Goal: Transaction & Acquisition: Book appointment/travel/reservation

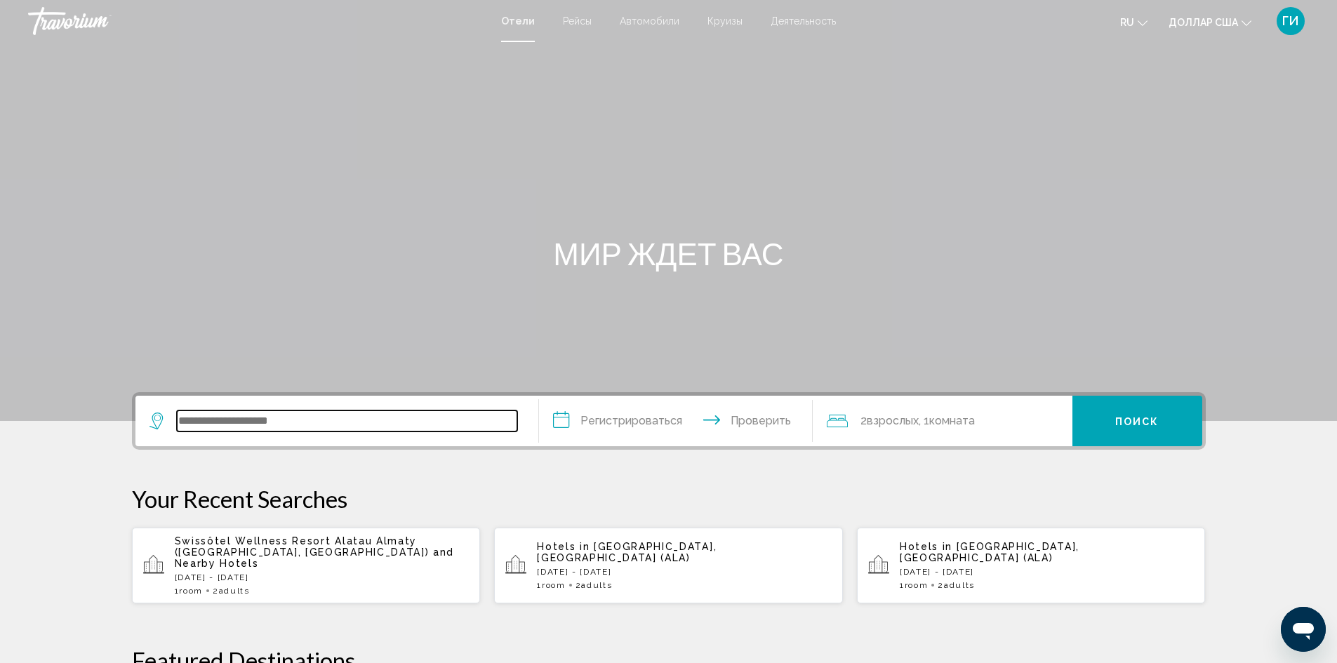
click at [255, 419] on input "Виджет поиска" at bounding box center [347, 420] width 340 height 21
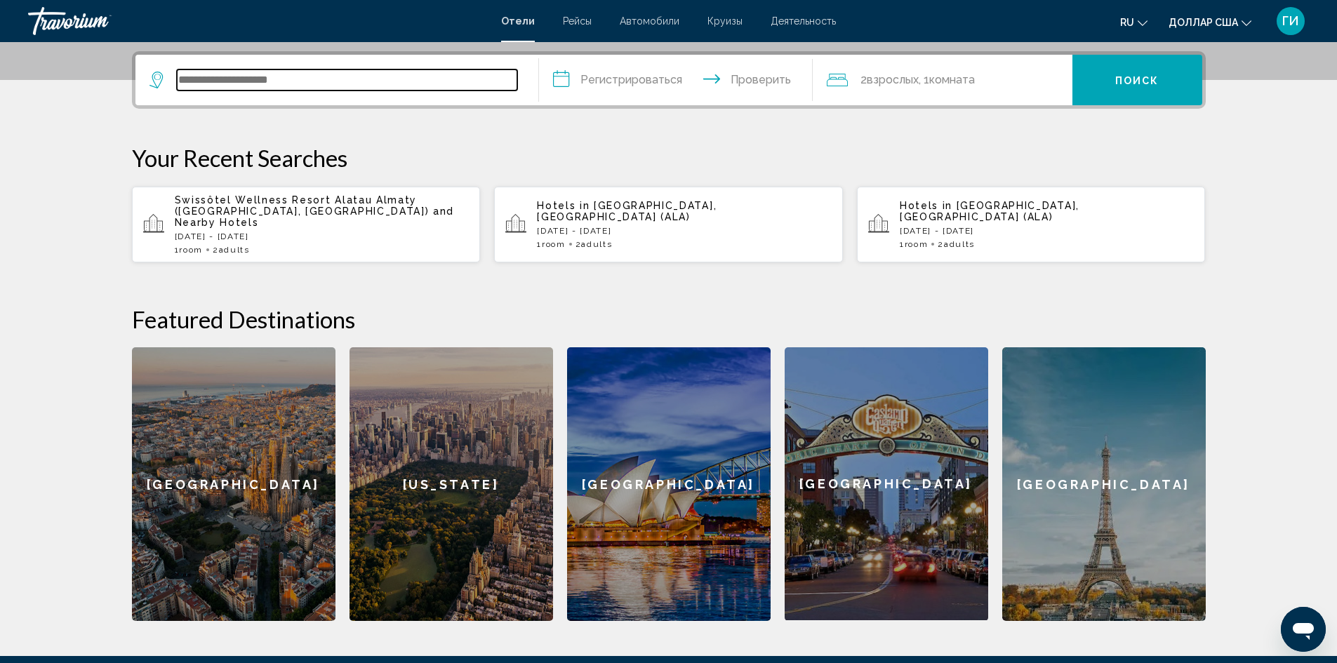
scroll to position [347, 0]
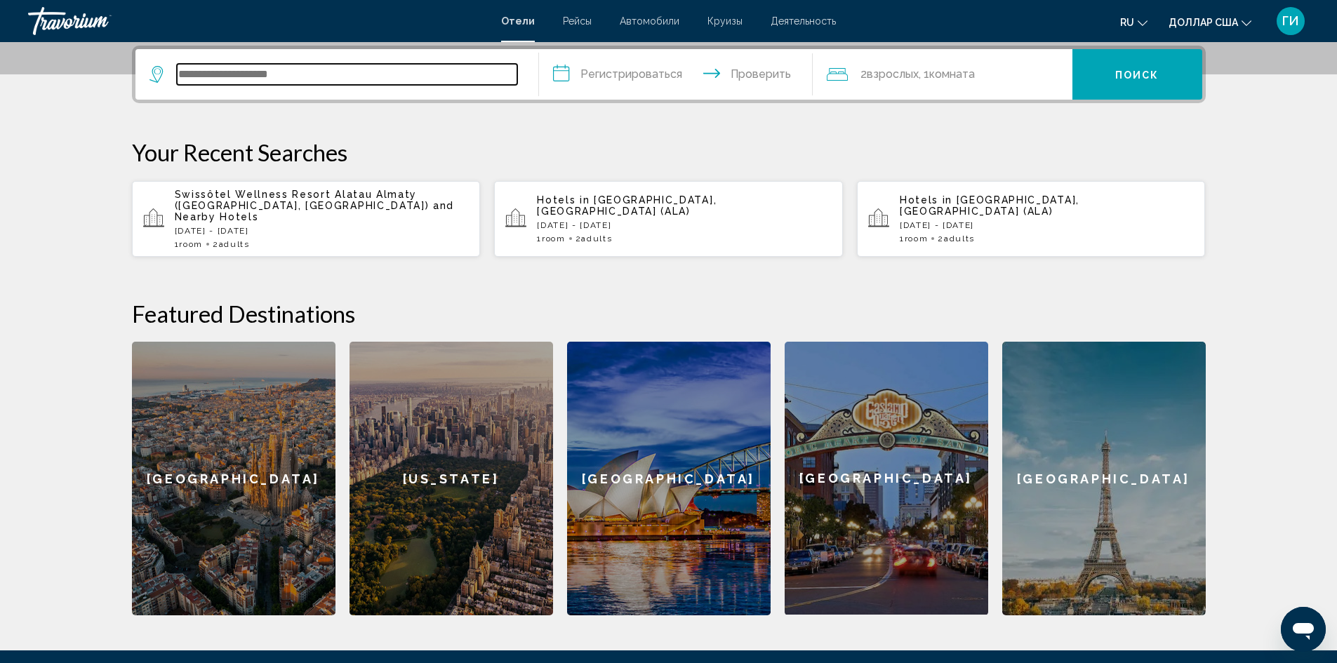
paste input "**********"
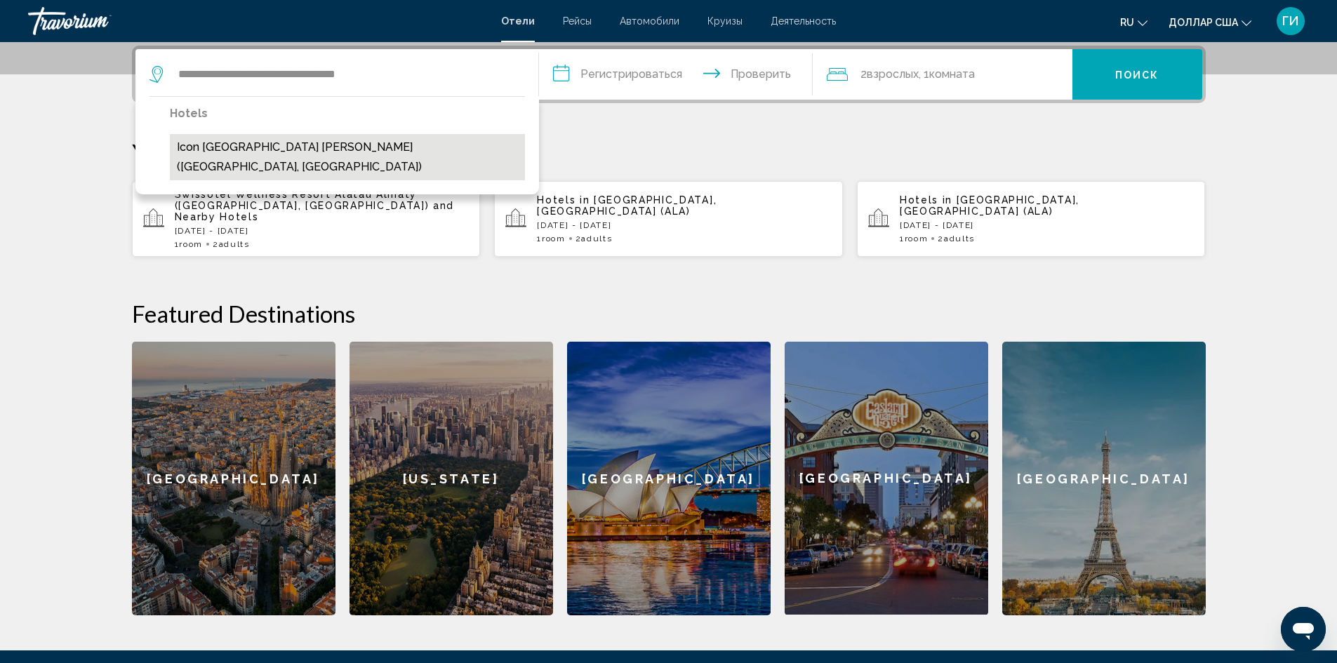
click at [330, 142] on button "Icon [GEOGRAPHIC_DATA] [PERSON_NAME] ([GEOGRAPHIC_DATA], [GEOGRAPHIC_DATA])" at bounding box center [347, 157] width 355 height 46
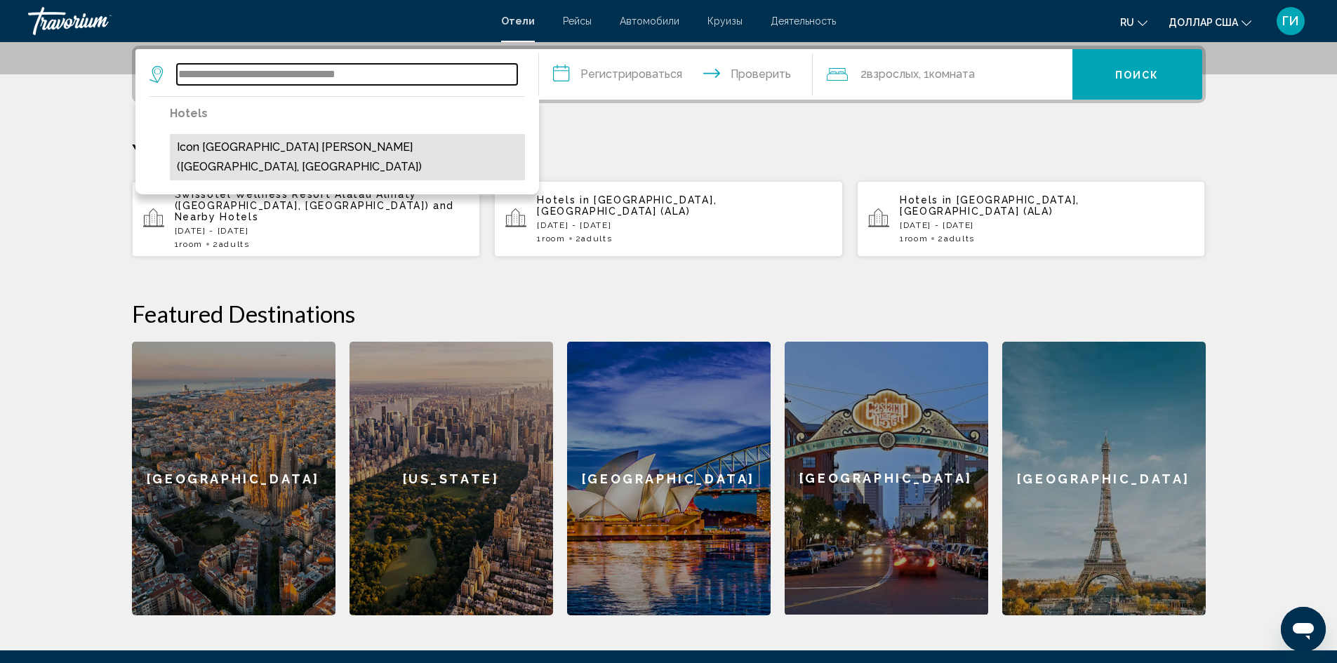
type input "**********"
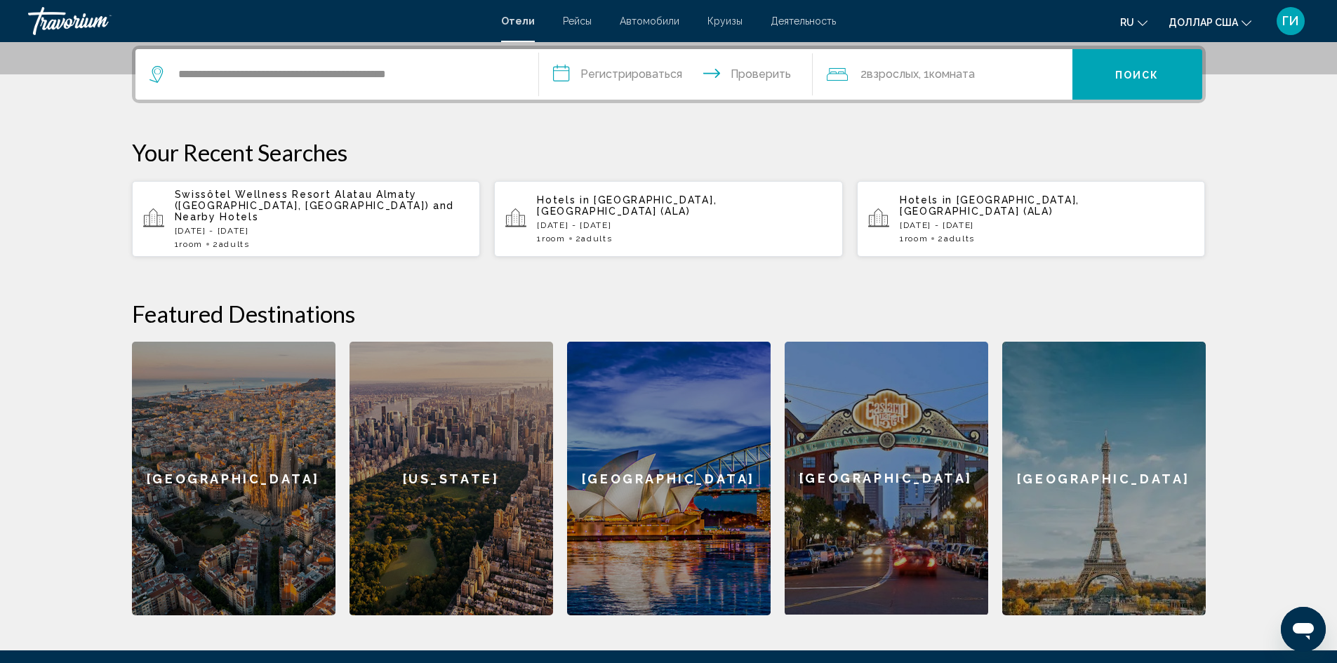
click at [577, 74] on input "**********" at bounding box center [678, 76] width 279 height 55
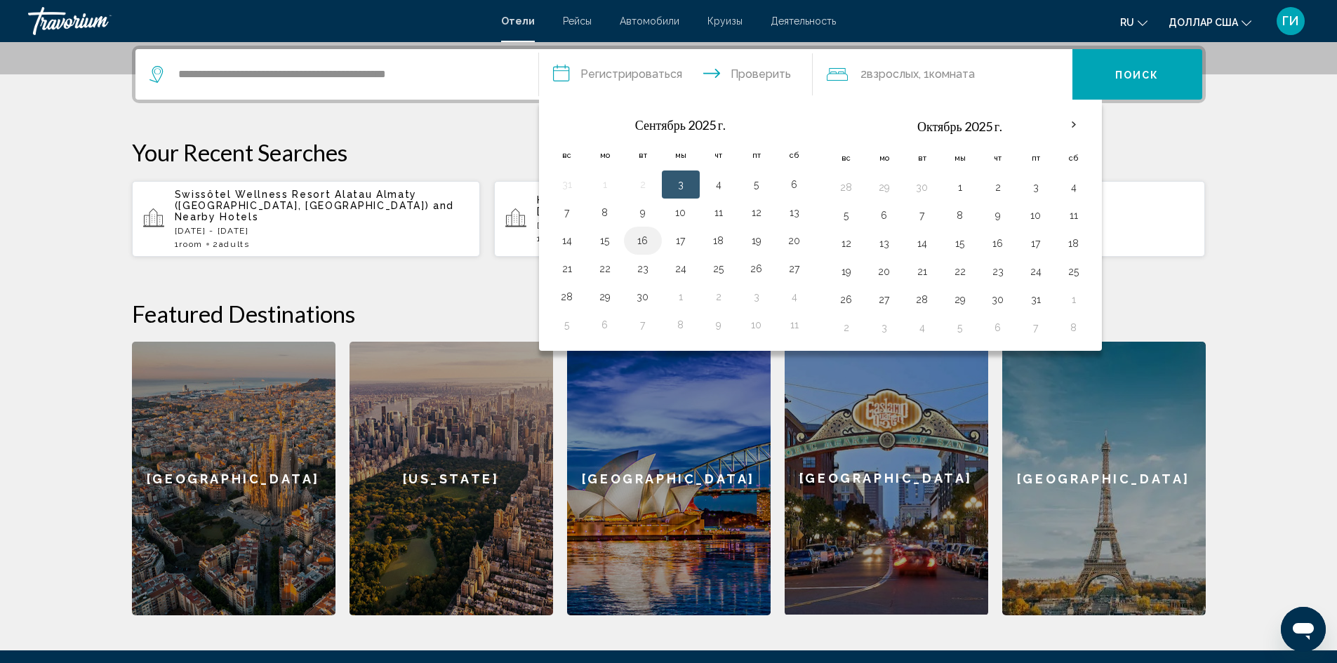
click at [643, 240] on button "16" at bounding box center [642, 241] width 22 height 20
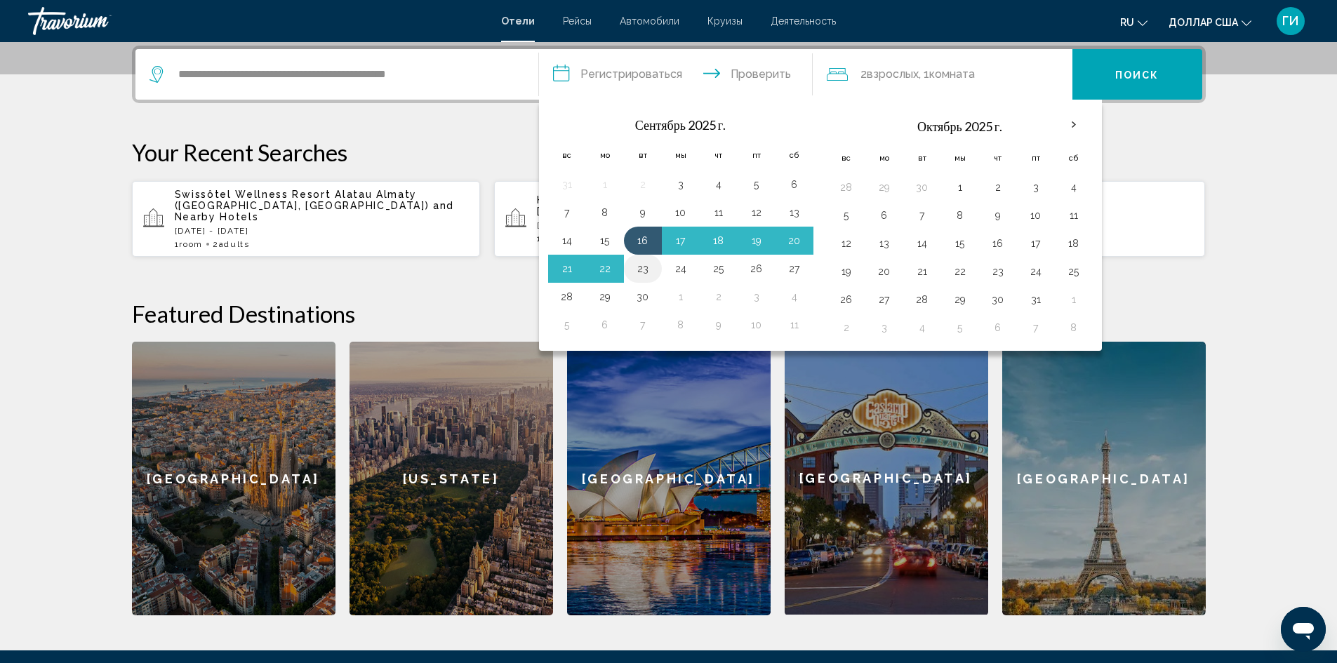
click at [645, 272] on button "23" at bounding box center [642, 269] width 22 height 20
type input "**********"
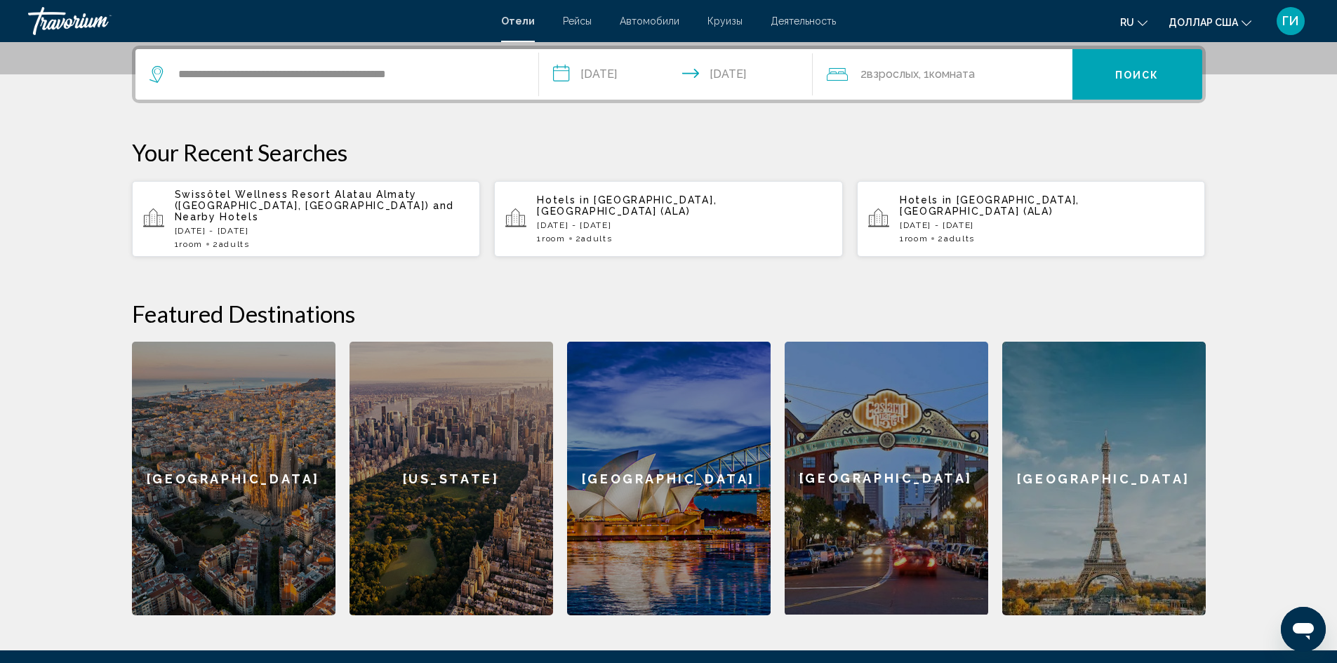
click at [844, 72] on icon "Путешественники: 2 взрослых, 0 детей" at bounding box center [836, 74] width 21 height 17
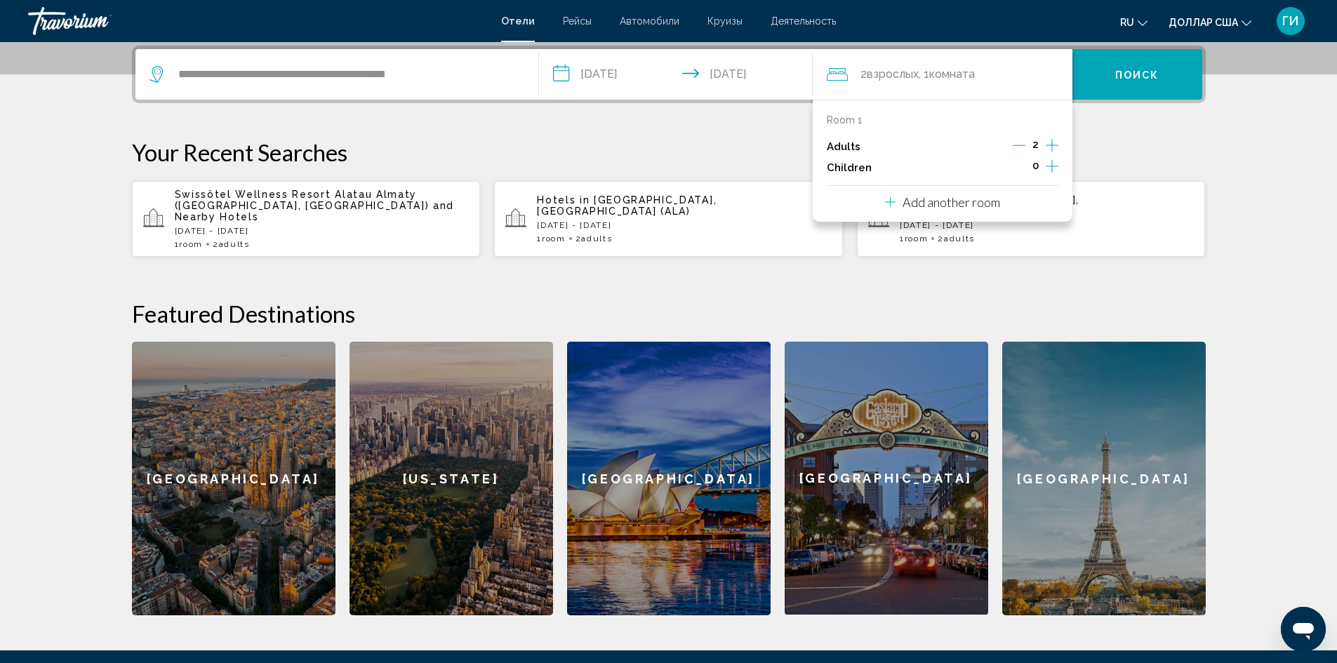
click at [1019, 144] on icon "Decrement adults" at bounding box center [1018, 145] width 13 height 13
click at [1134, 149] on p "Your Recent Searches" at bounding box center [668, 152] width 1073 height 28
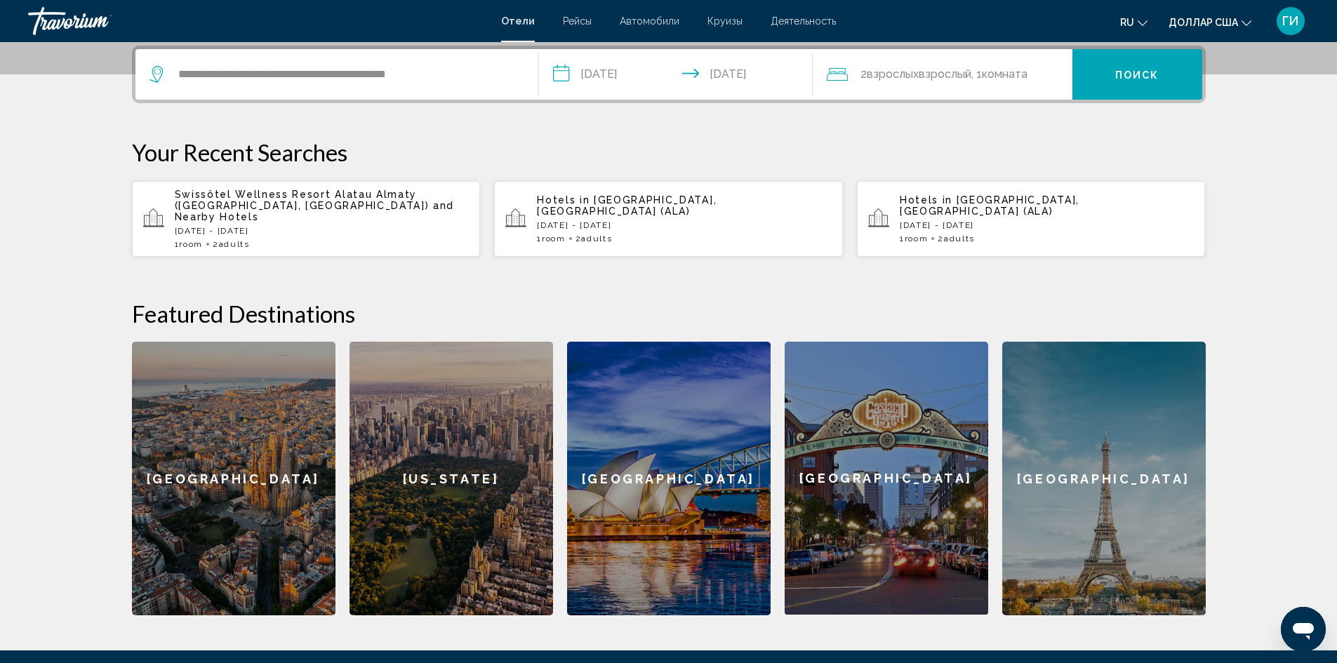
click at [1105, 72] on button "Поиск" at bounding box center [1137, 74] width 130 height 51
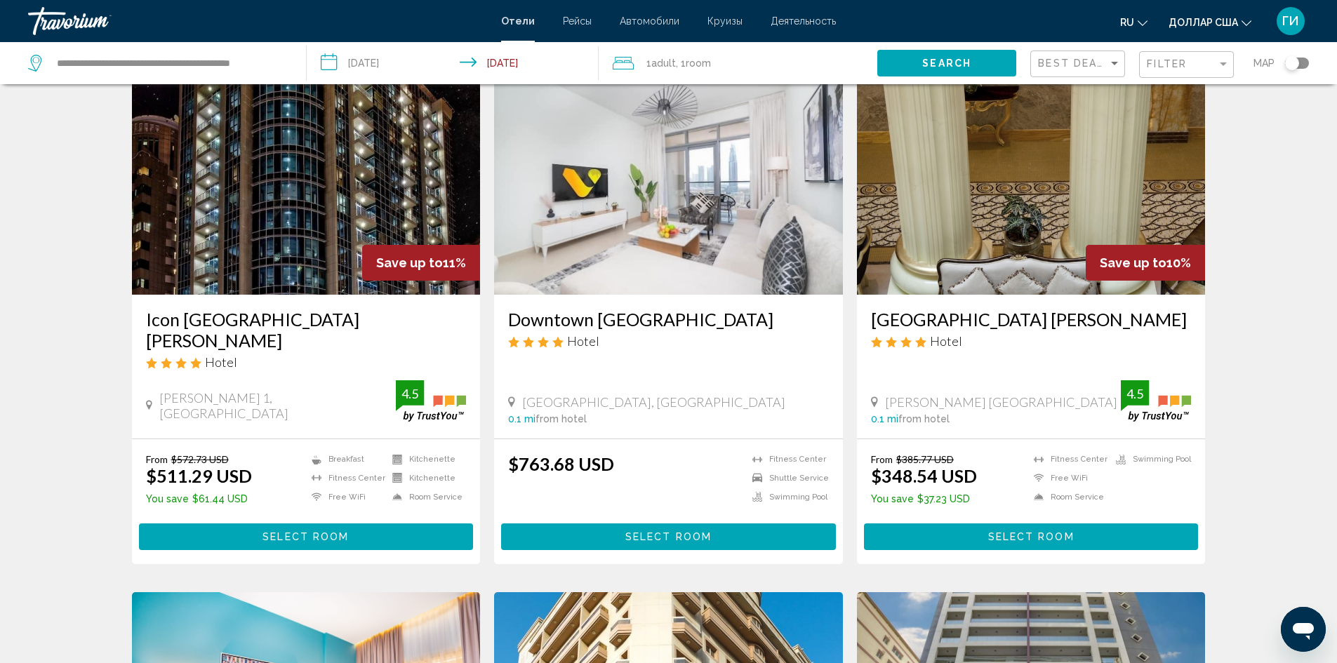
scroll to position [70, 0]
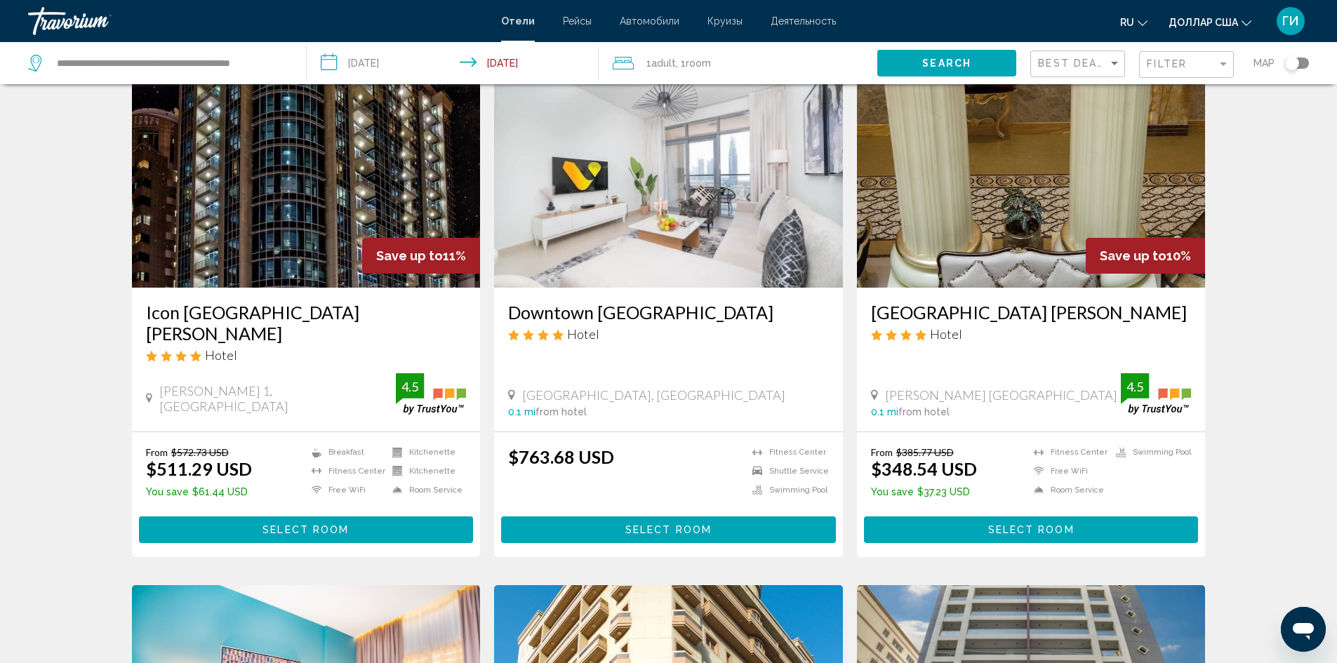
click at [354, 446] on li "Breakfast" at bounding box center [344, 452] width 81 height 12
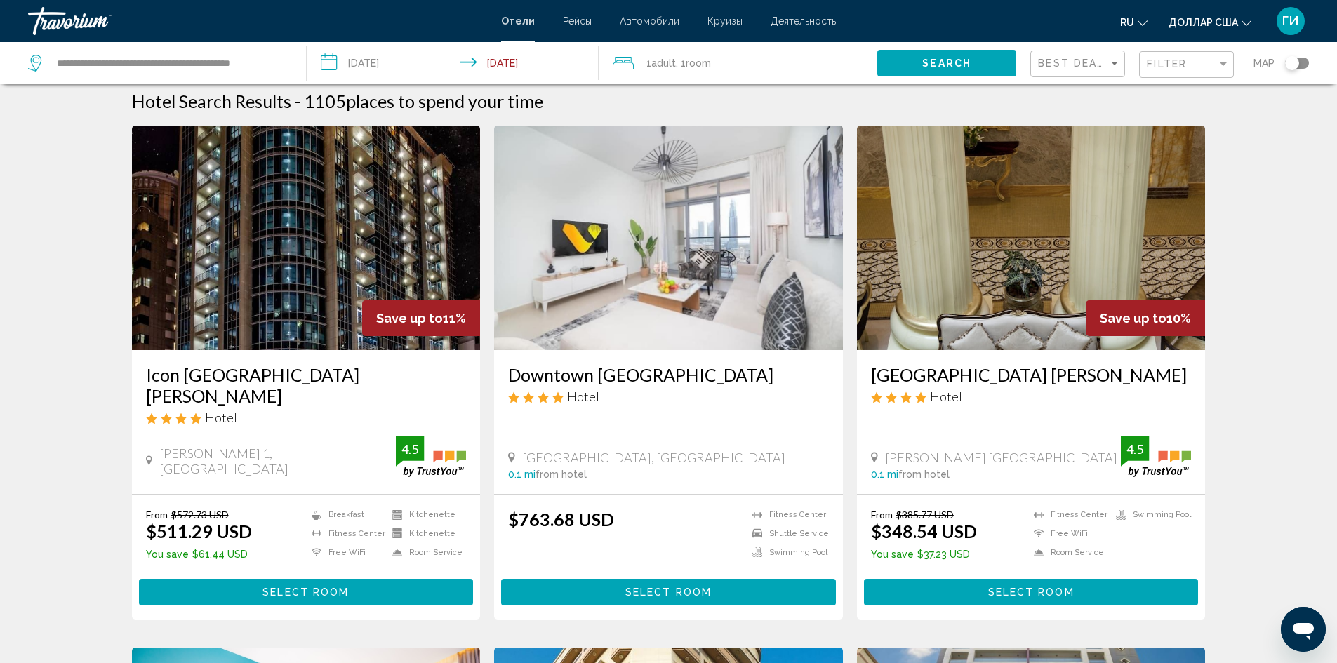
scroll to position [0, 0]
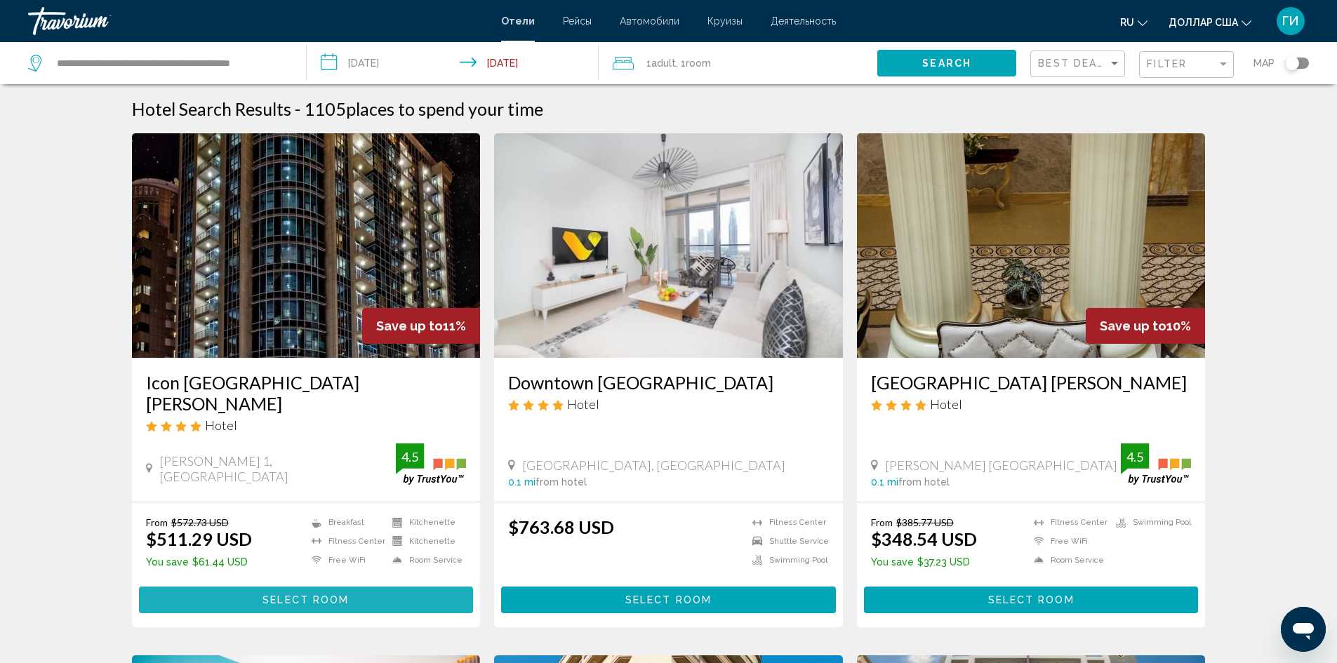
click at [297, 594] on span "Select Room" at bounding box center [305, 599] width 86 height 11
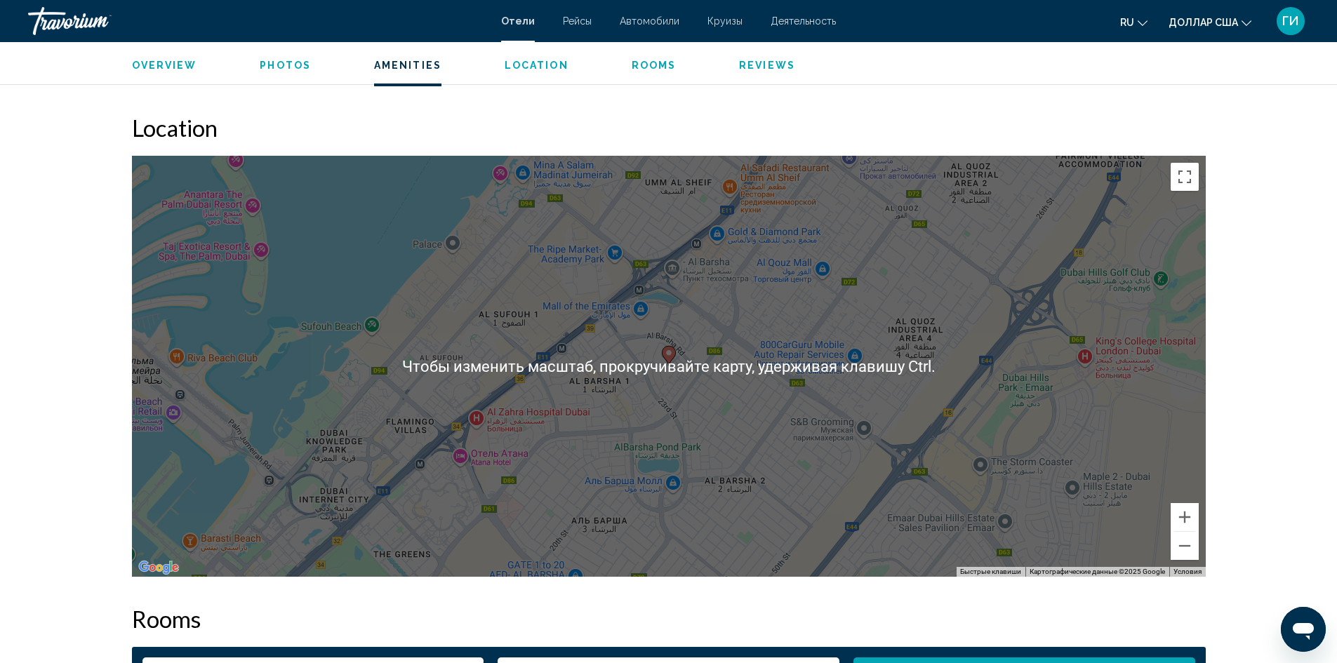
scroll to position [1263, 0]
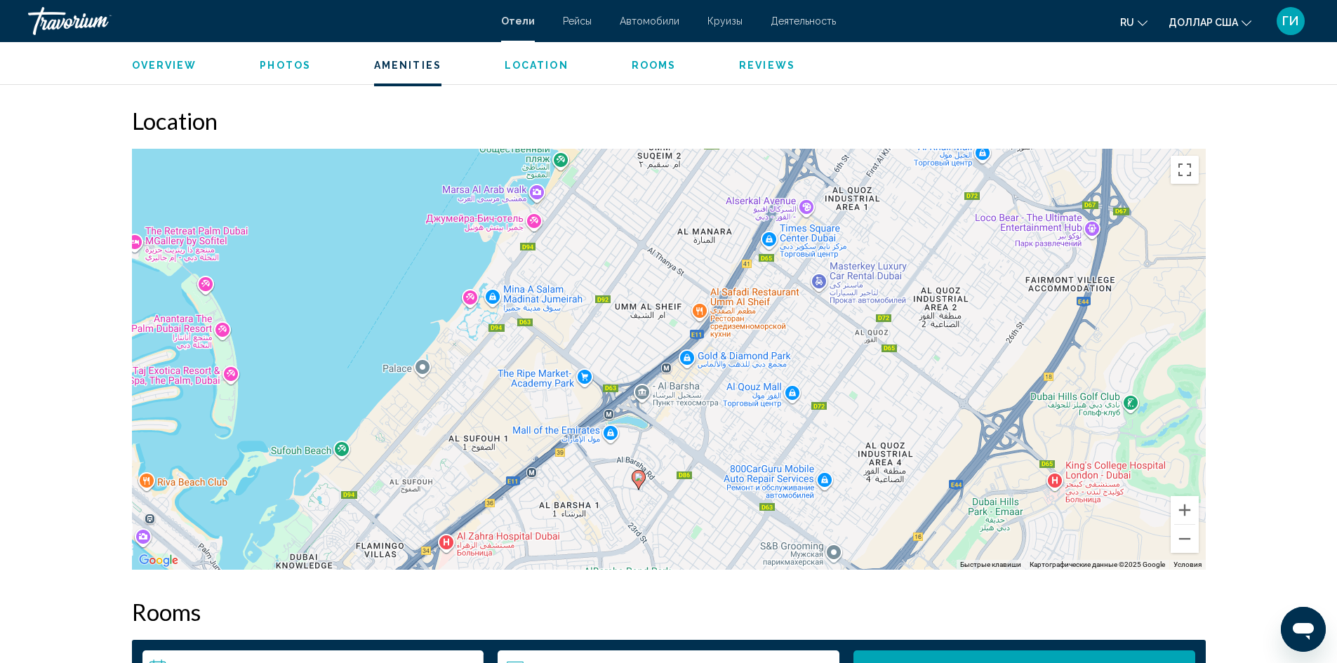
drag, startPoint x: 660, startPoint y: 381, endPoint x: 629, endPoint y: 514, distance: 136.0
click at [629, 514] on div "Чтобы активировать перетаскивание с помощью клавиатуры, нажмите Alt + Ввод. Пос…" at bounding box center [668, 359] width 1073 height 421
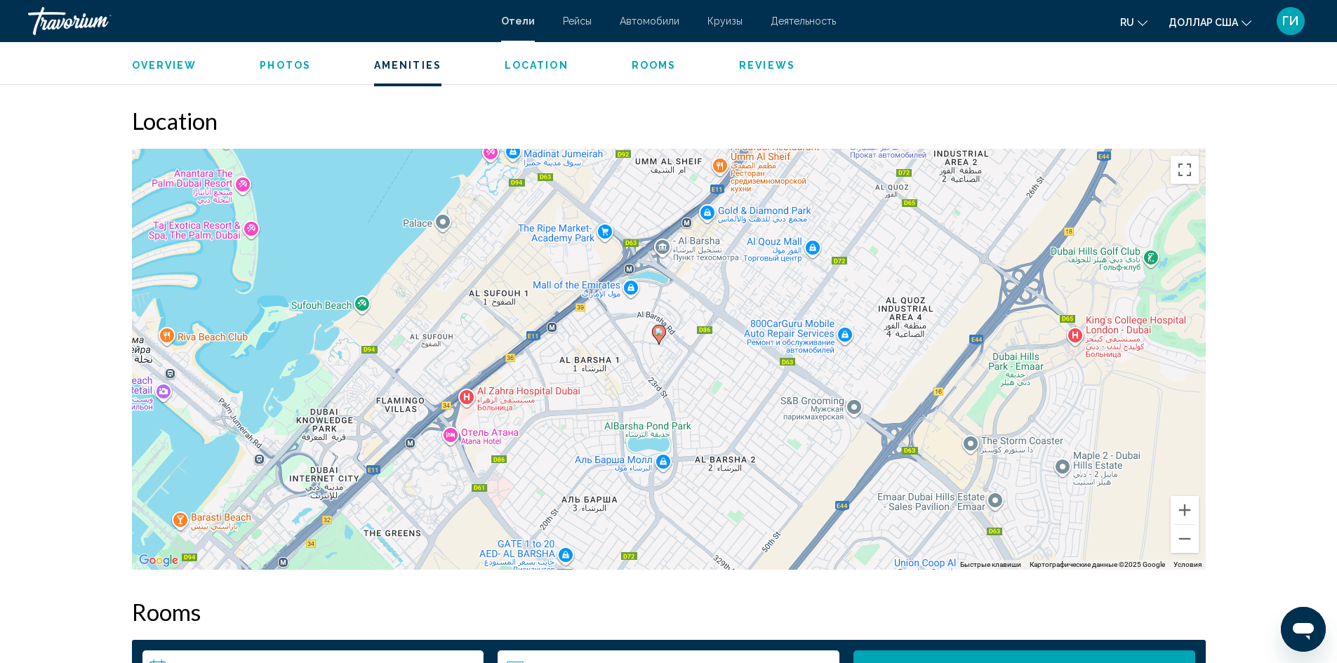
drag, startPoint x: 651, startPoint y: 453, endPoint x: 670, endPoint y: 307, distance: 147.2
click at [670, 307] on div "Чтобы активировать перетаскивание с помощью клавиатуры, нажмите Alt + Ввод. Пос…" at bounding box center [668, 359] width 1073 height 421
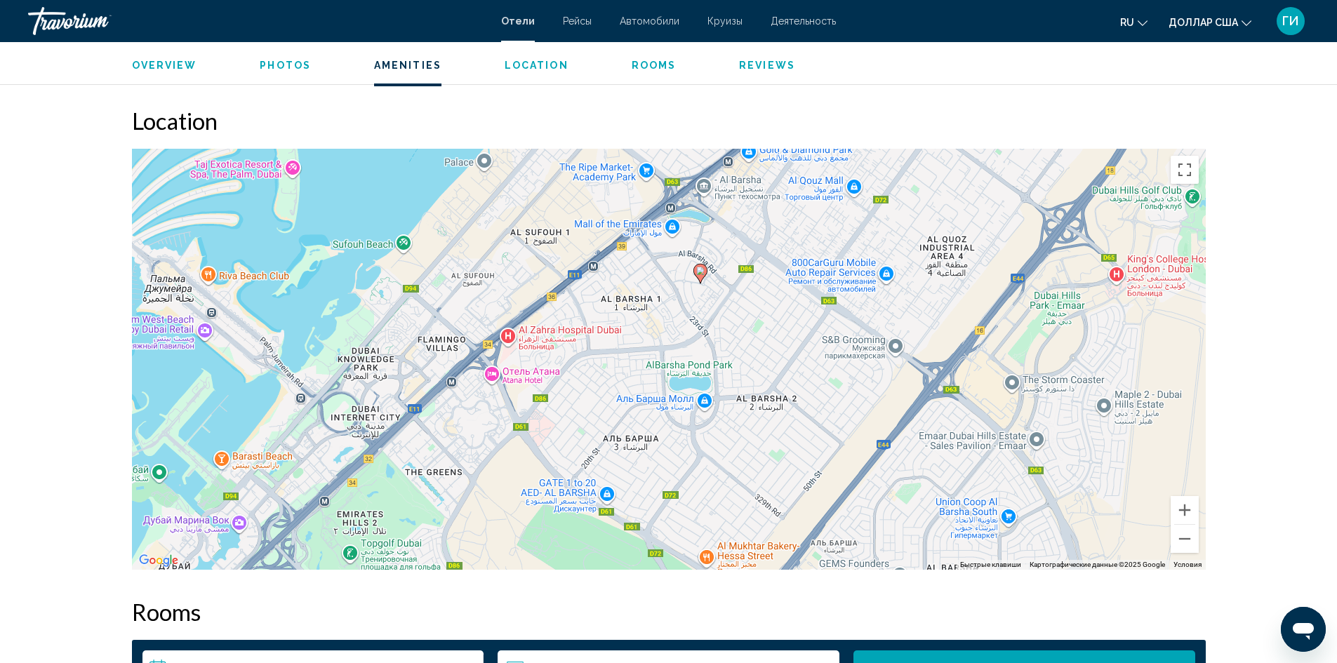
drag, startPoint x: 583, startPoint y: 474, endPoint x: 624, endPoint y: 411, distance: 74.9
click at [624, 411] on div "Чтобы активировать перетаскивание с помощью клавиатуры, нажмите Alt + Ввод. Пос…" at bounding box center [668, 359] width 1073 height 421
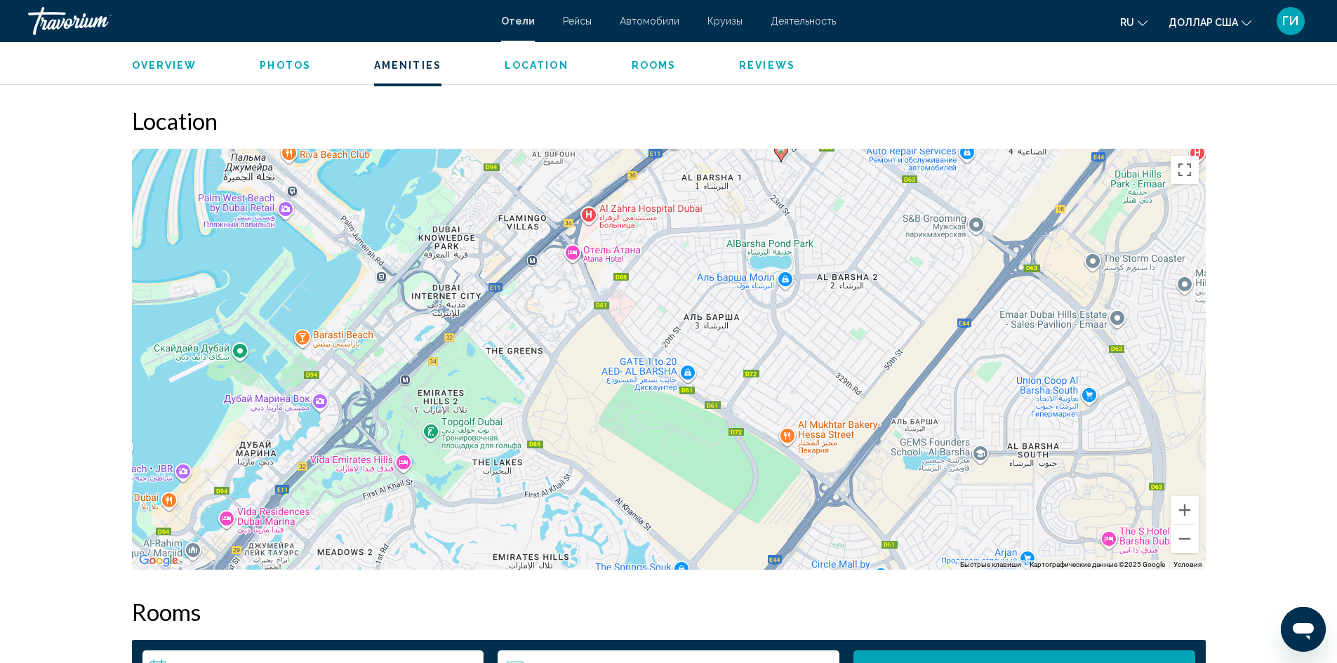
drag, startPoint x: 516, startPoint y: 507, endPoint x: 598, endPoint y: 384, distance: 147.7
click at [598, 384] on div "Чтобы активировать перетаскивание с помощью клавиатуры, нажмите Alt + Ввод. Пос…" at bounding box center [668, 359] width 1073 height 421
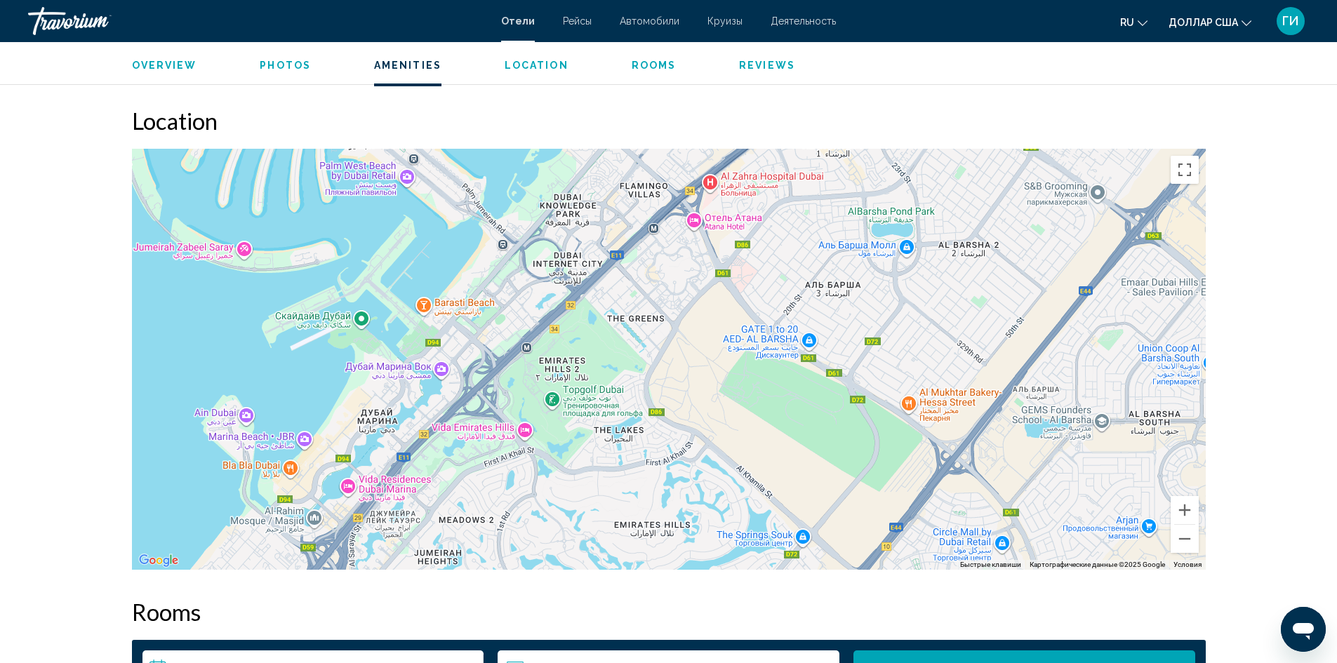
drag, startPoint x: 422, startPoint y: 464, endPoint x: 539, endPoint y: 417, distance: 125.9
click at [538, 422] on div "Чтобы активировать перетаскивание с помощью клавиатуры, нажмите Alt + Ввод. Пос…" at bounding box center [668, 359] width 1073 height 421
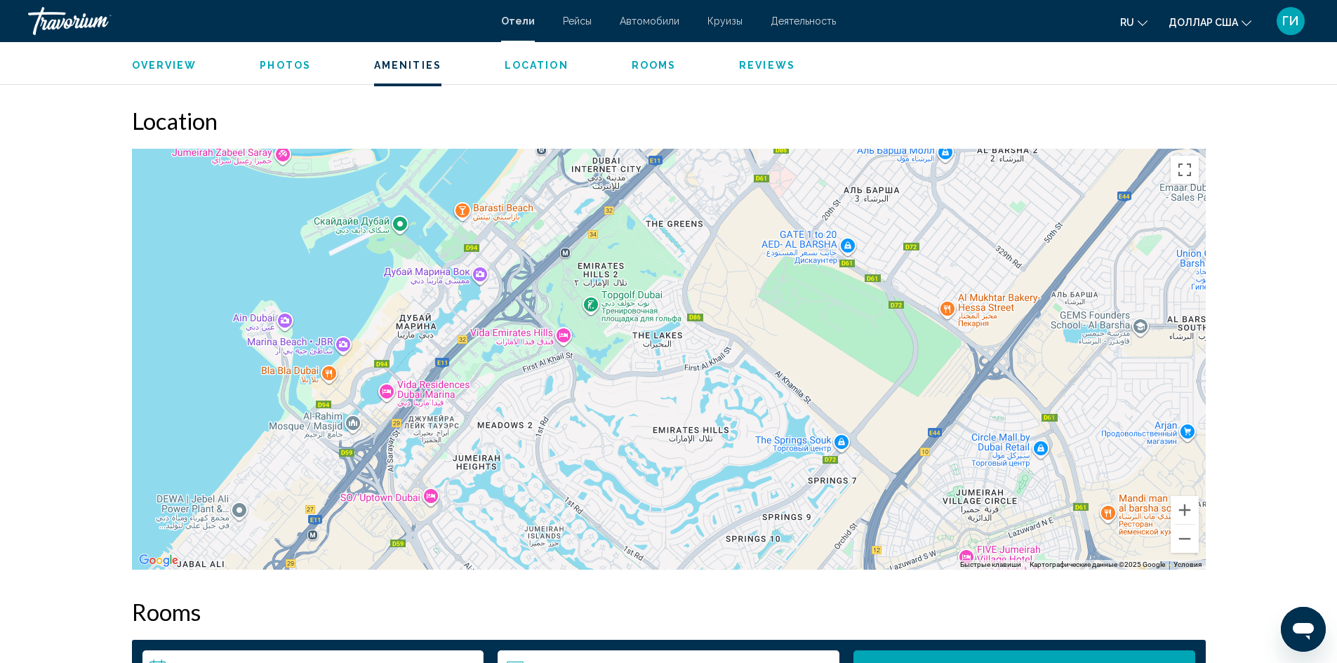
drag, startPoint x: 556, startPoint y: 443, endPoint x: 573, endPoint y: 406, distance: 40.2
click at [573, 406] on div "Чтобы активировать перетаскивание с помощью клавиатуры, нажмите Alt + Ввод. Пос…" at bounding box center [668, 359] width 1073 height 421
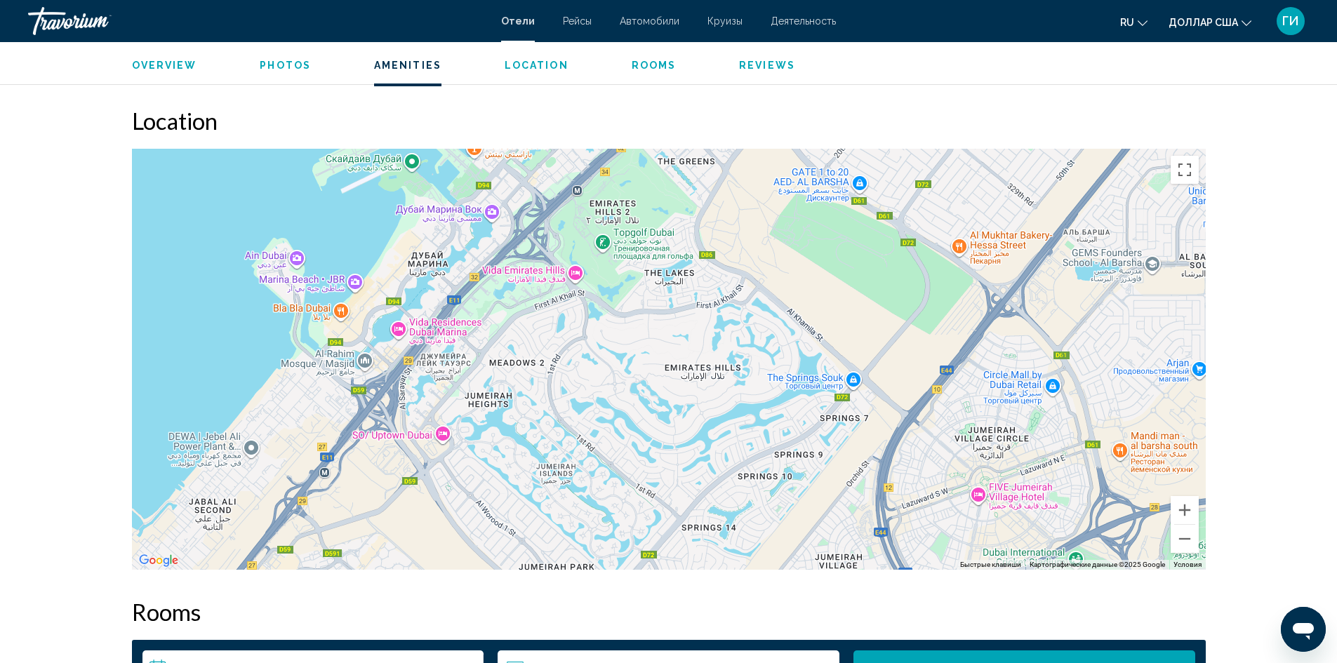
drag, startPoint x: 542, startPoint y: 448, endPoint x: 550, endPoint y: 396, distance: 53.3
click at [550, 396] on div "Чтобы активировать перетаскивание с помощью клавиатуры, нажмите Alt + Ввод. Пос…" at bounding box center [668, 359] width 1073 height 421
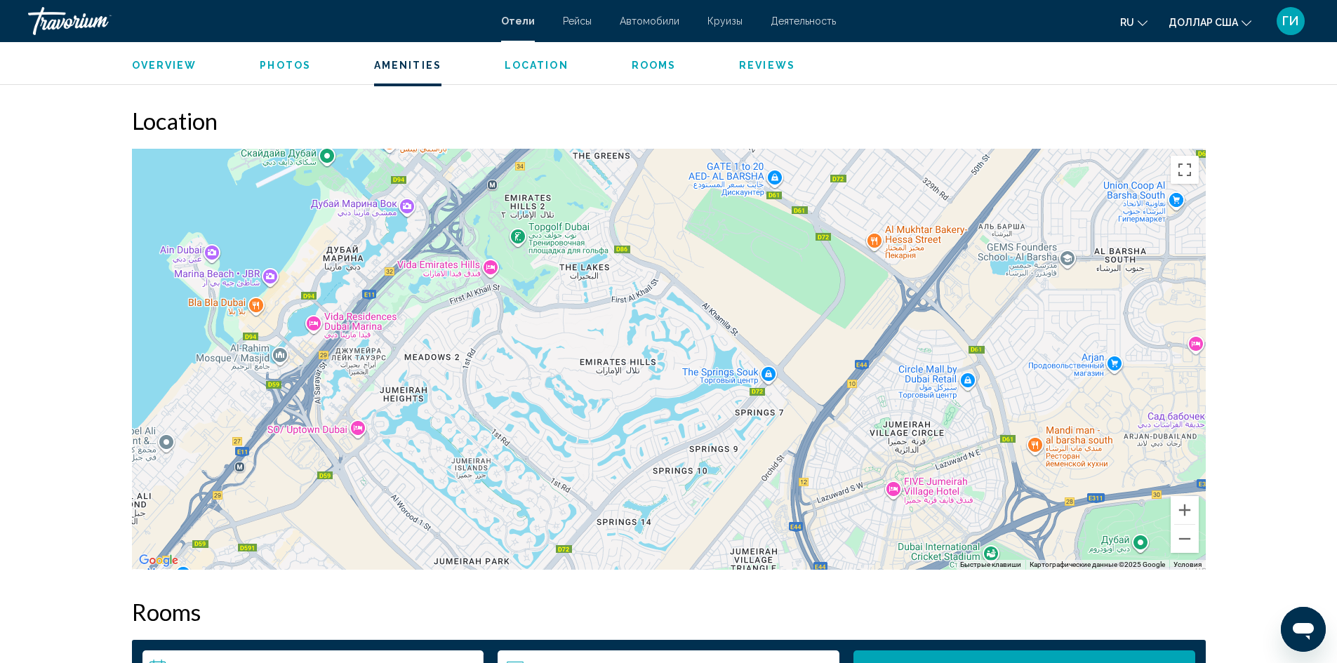
drag, startPoint x: 541, startPoint y: 453, endPoint x: 415, endPoint y: 492, distance: 132.3
click at [417, 495] on div "Основное содержание" at bounding box center [668, 359] width 1073 height 421
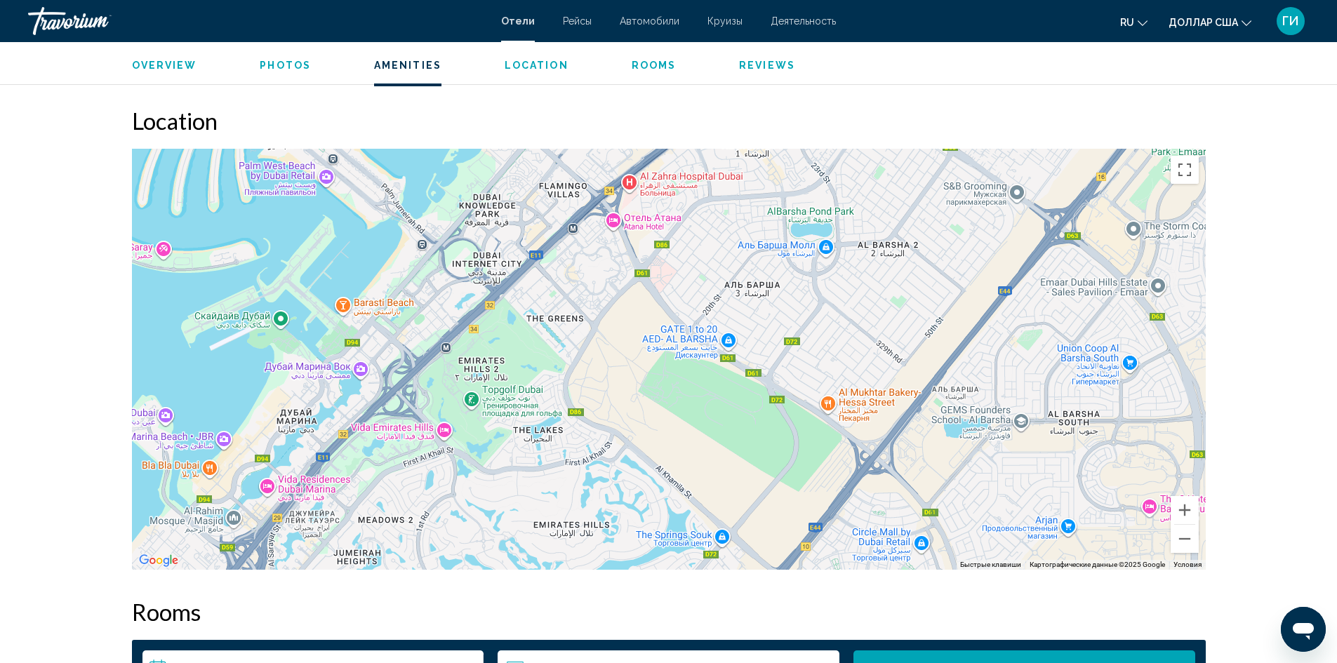
drag, startPoint x: 502, startPoint y: 406, endPoint x: 528, endPoint y: 509, distance: 106.2
click at [536, 521] on div "Чтобы активировать перетаскивание с помощью клавиатуры, нажмите Alt + Ввод. Пос…" at bounding box center [668, 359] width 1073 height 421
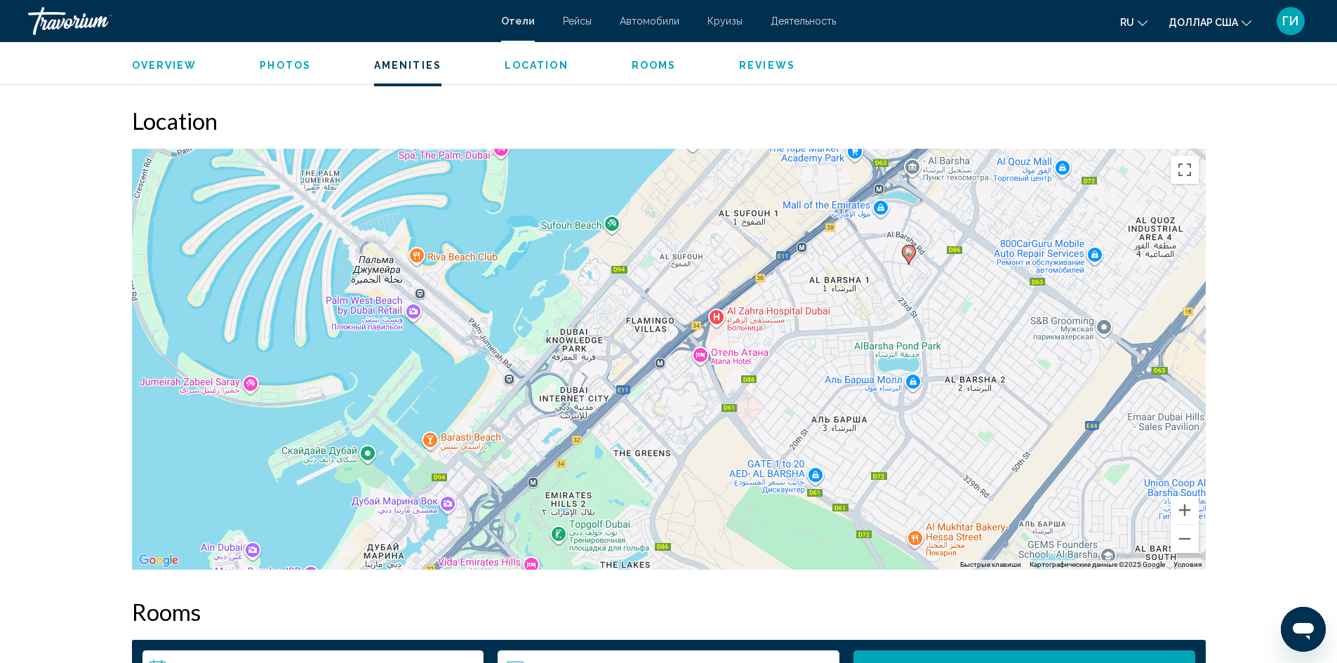
drag, startPoint x: 517, startPoint y: 408, endPoint x: 596, endPoint y: 501, distance: 122.0
click at [596, 501] on div "Чтобы активировать перетаскивание с помощью клавиатуры, нажмите Alt + Ввод. Пос…" at bounding box center [668, 359] width 1073 height 421
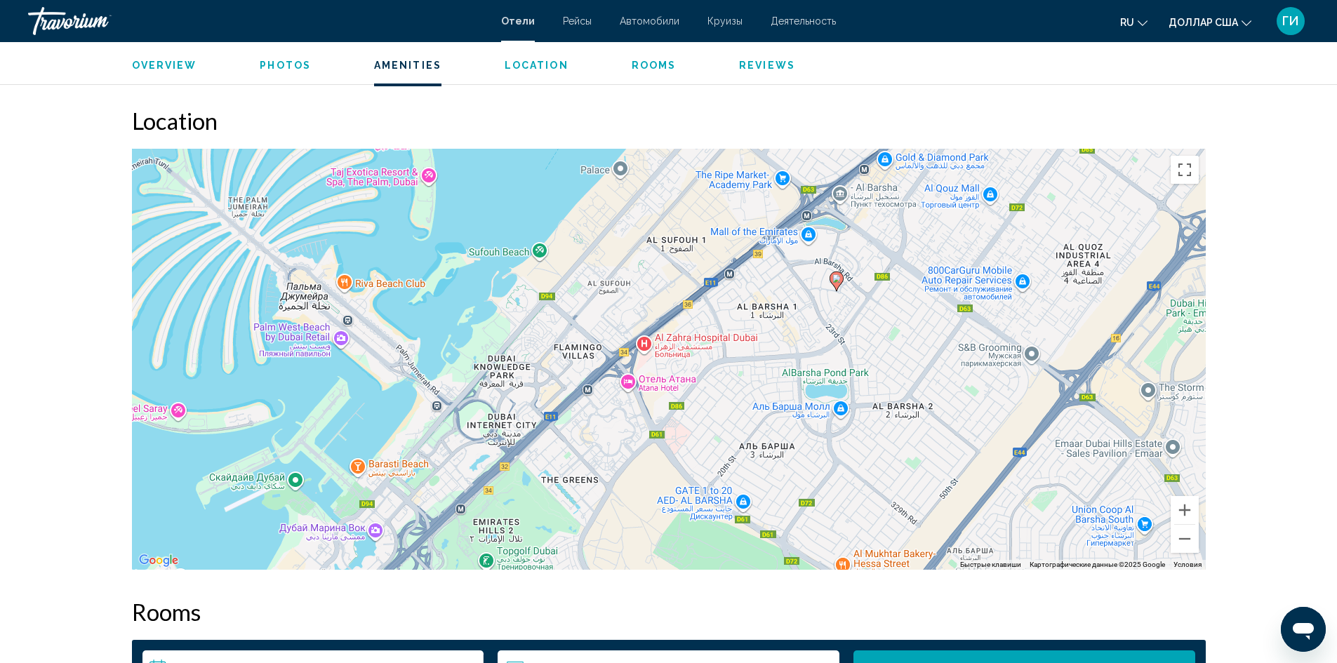
drag, startPoint x: 601, startPoint y: 417, endPoint x: 528, endPoint y: 444, distance: 78.3
click at [528, 444] on div "Чтобы активировать перетаскивание с помощью клавиатуры, нажмите Alt + Ввод. Пос…" at bounding box center [668, 359] width 1073 height 421
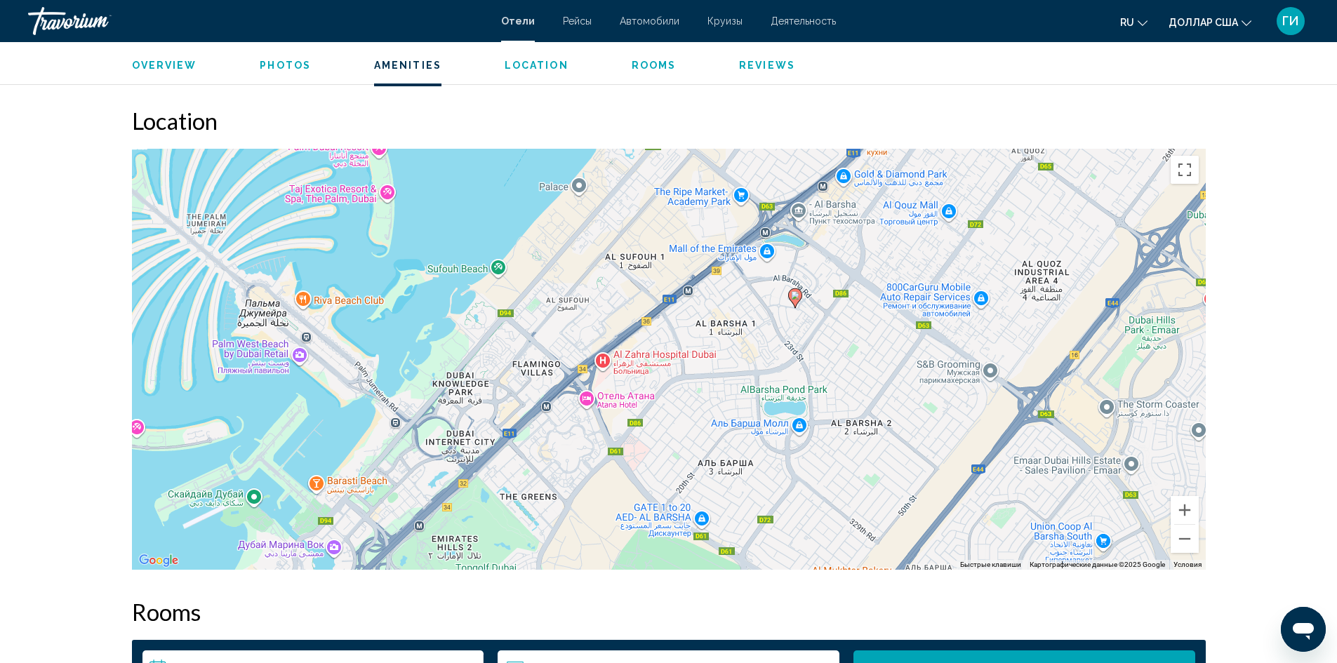
drag, startPoint x: 563, startPoint y: 396, endPoint x: 520, endPoint y: 415, distance: 47.2
click at [520, 415] on div "Чтобы активировать перетаскивание с помощью клавиатуры, нажмите Alt + Ввод. Пос…" at bounding box center [668, 359] width 1073 height 421
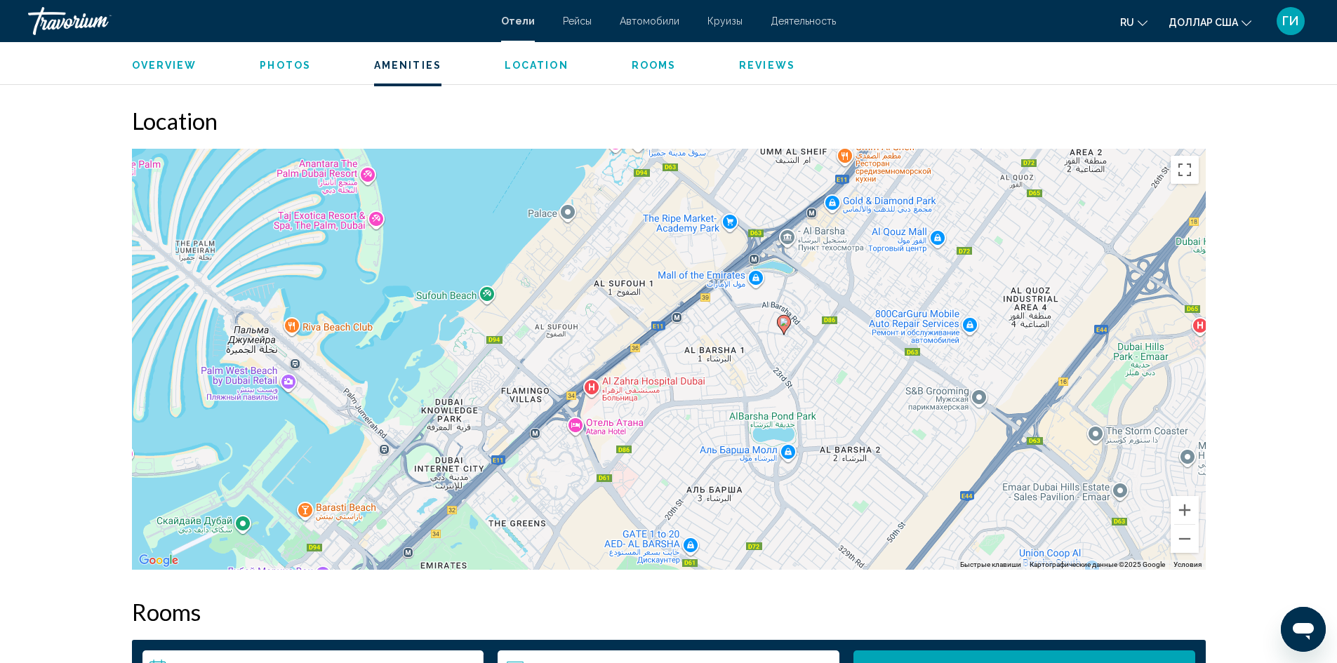
drag, startPoint x: 545, startPoint y: 399, endPoint x: 534, endPoint y: 427, distance: 30.2
click at [534, 427] on div "Чтобы активировать перетаскивание с помощью клавиатуры, нажмите Alt + Ввод. Пос…" at bounding box center [668, 359] width 1073 height 421
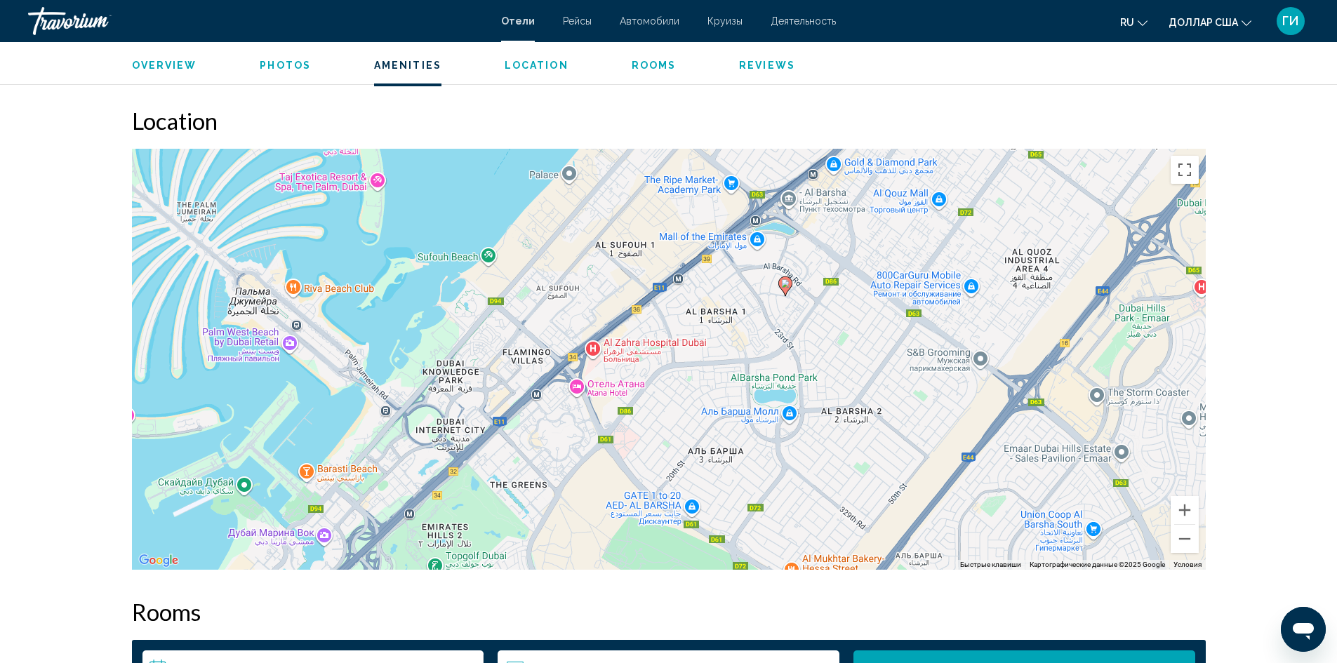
drag, startPoint x: 600, startPoint y: 404, endPoint x: 601, endPoint y: 364, distance: 40.0
click at [601, 364] on div "Чтобы активировать перетаскивание с помощью клавиатуры, нажмите Alt + Ввод. Пос…" at bounding box center [668, 359] width 1073 height 421
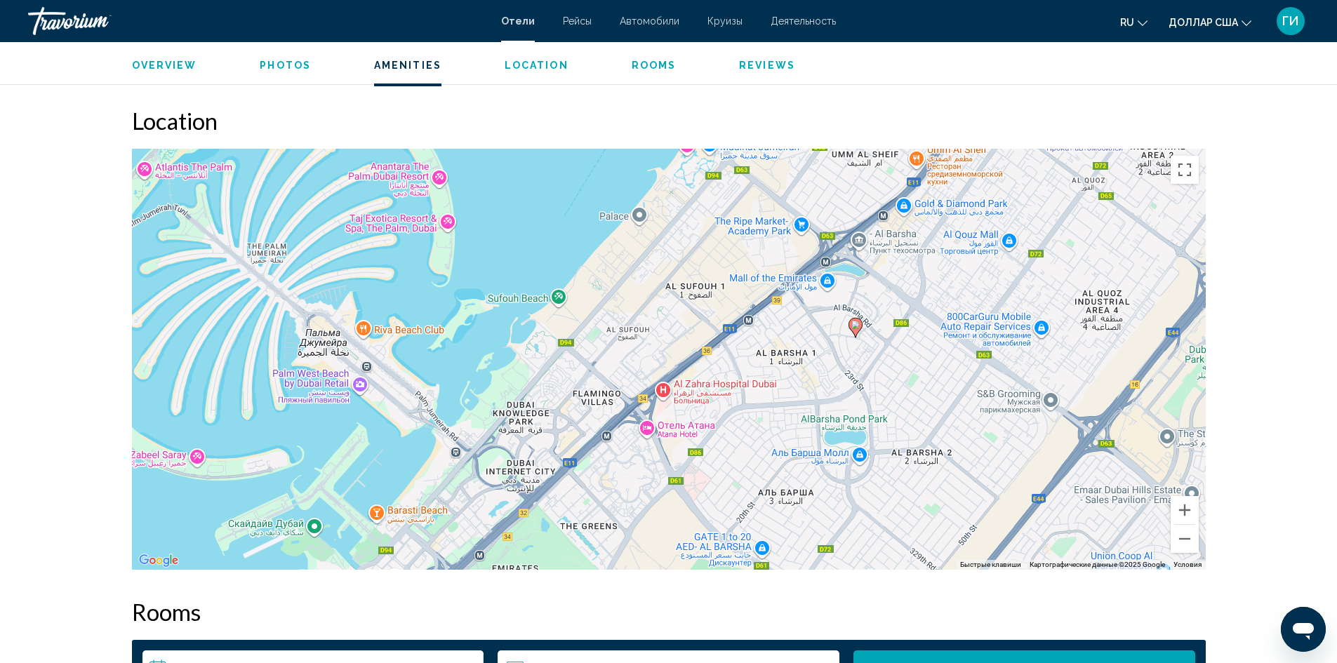
drag, startPoint x: 576, startPoint y: 424, endPoint x: 646, endPoint y: 467, distance: 82.2
click at [646, 467] on div "Чтобы активировать перетаскивание с помощью клавиатуры, нажмите Alt + Ввод. Пос…" at bounding box center [668, 359] width 1073 height 421
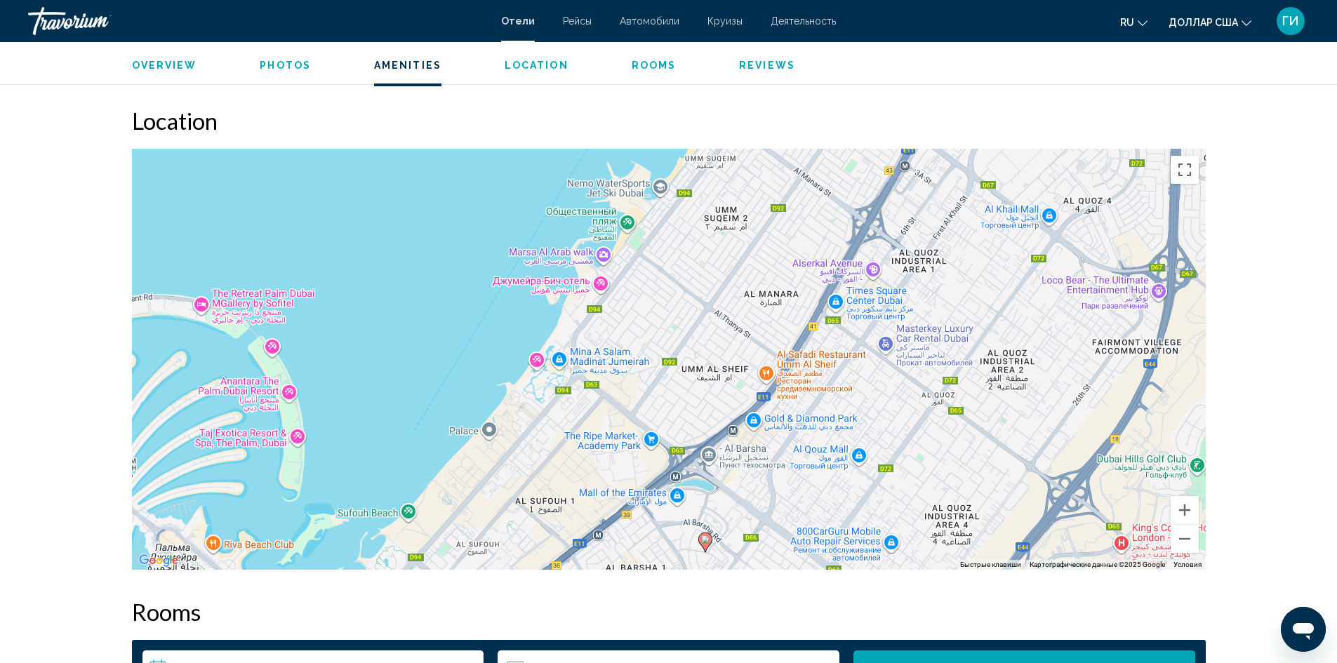
drag, startPoint x: 603, startPoint y: 405, endPoint x: 453, endPoint y: 622, distance: 264.1
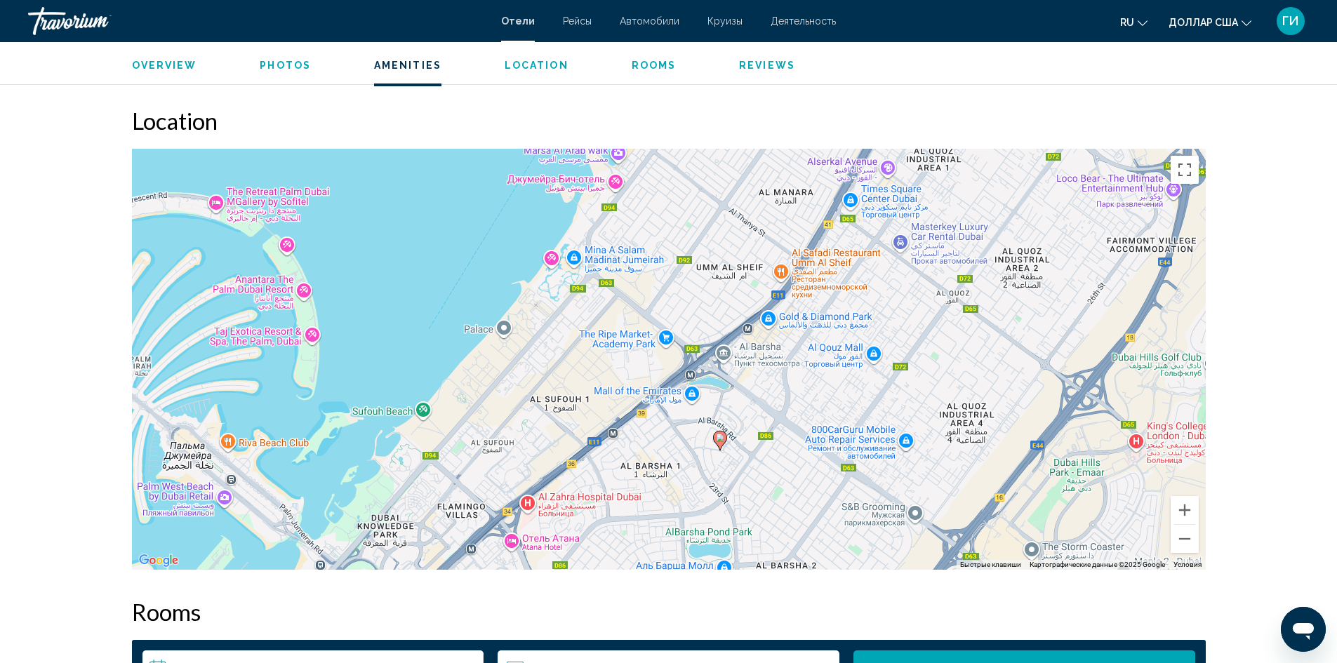
drag, startPoint x: 661, startPoint y: 419, endPoint x: 676, endPoint y: 318, distance: 102.2
click at [676, 318] on div "Чтобы активировать перетаскивание с помощью клавиатуры, нажмите Alt + Ввод. Пос…" at bounding box center [668, 359] width 1073 height 421
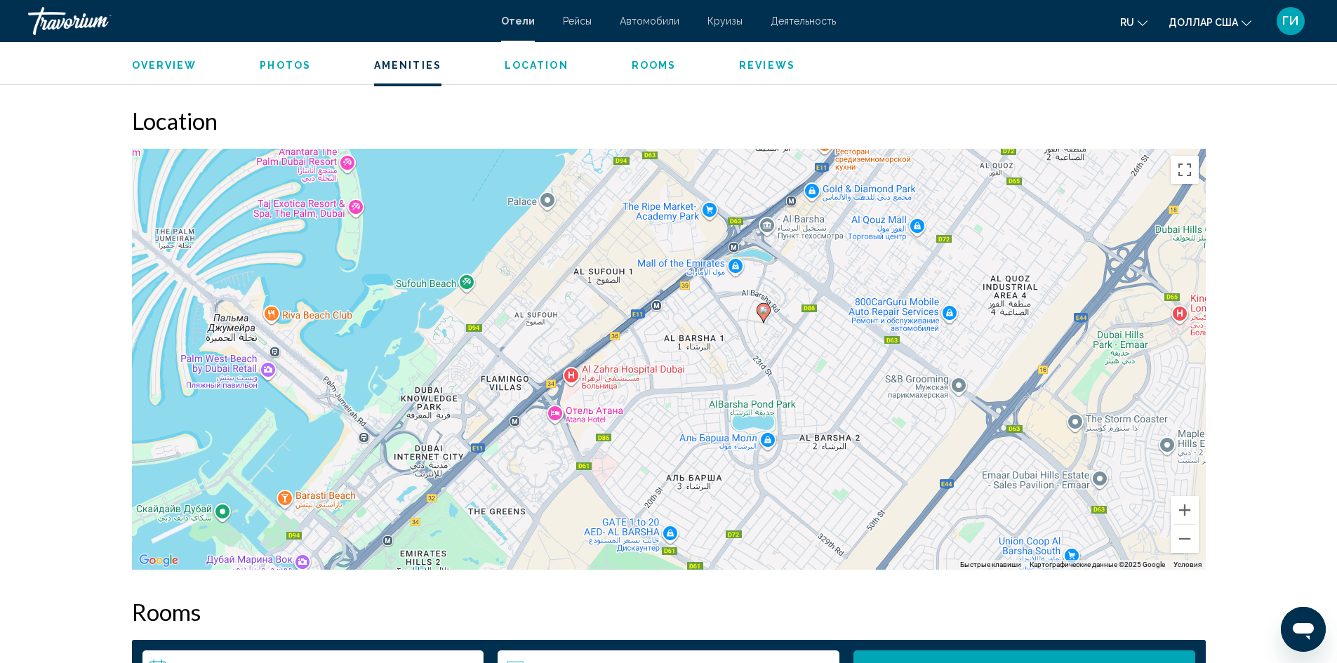
drag, startPoint x: 533, startPoint y: 399, endPoint x: 579, endPoint y: 259, distance: 146.9
click at [579, 259] on div "Чтобы активировать перетаскивание с помощью клавиатуры, нажмите Alt + Ввод. Пос…" at bounding box center [668, 359] width 1073 height 421
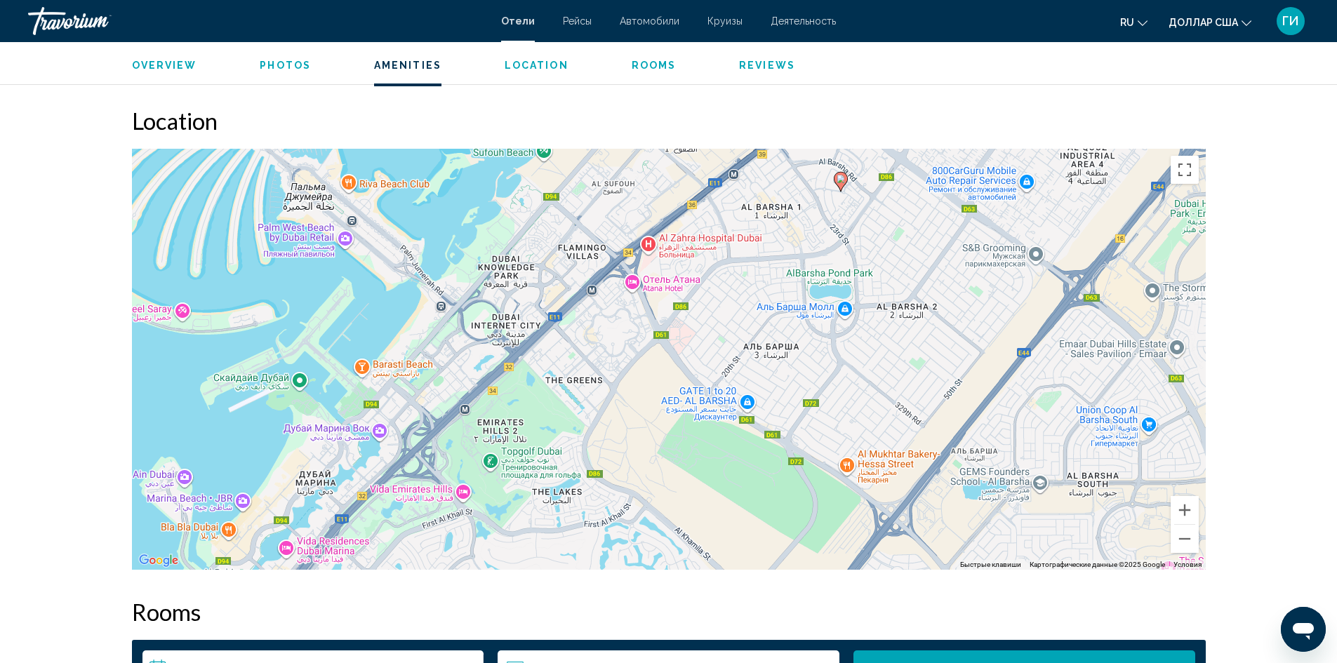
drag, startPoint x: 460, startPoint y: 403, endPoint x: 531, endPoint y: 299, distance: 126.3
click at [531, 299] on div "Чтобы активировать перетаскивание с помощью клавиатуры, нажмите Alt + Ввод. Пос…" at bounding box center [668, 359] width 1073 height 421
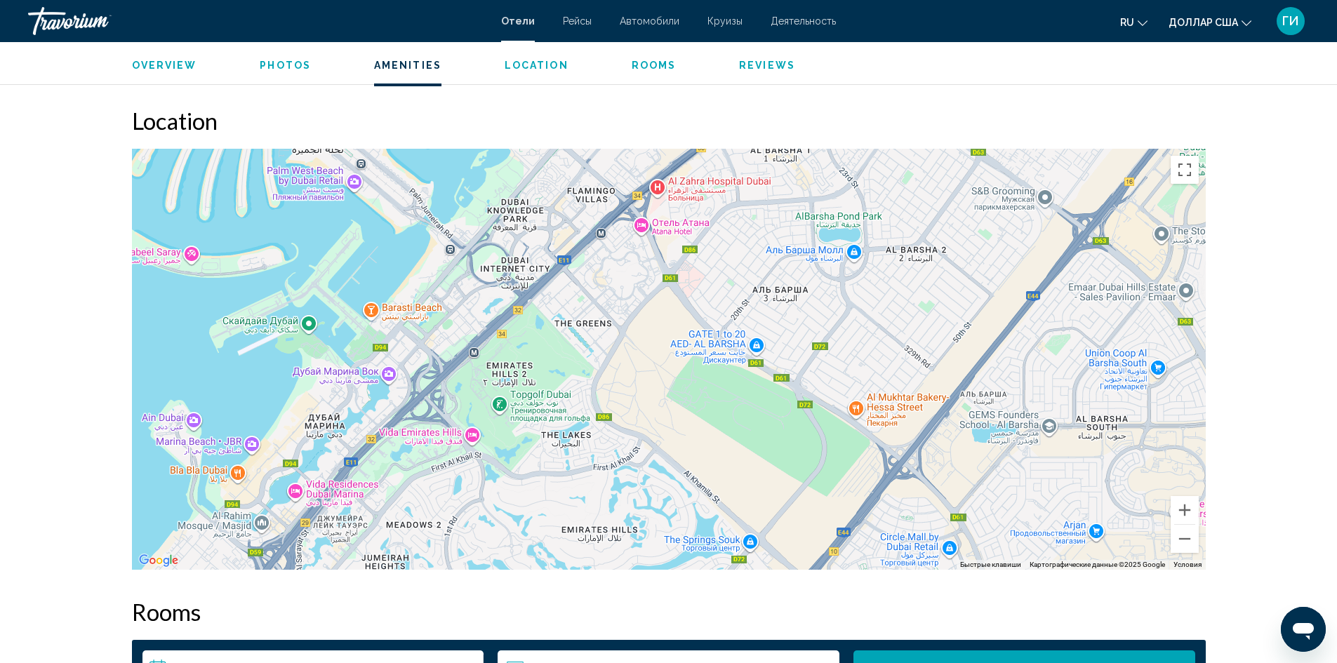
drag, startPoint x: 482, startPoint y: 422, endPoint x: 491, endPoint y: 366, distance: 56.9
click at [491, 366] on div "Чтобы активировать перетаскивание с помощью клавиатуры, нажмите Alt + Ввод. Пос…" at bounding box center [668, 359] width 1073 height 421
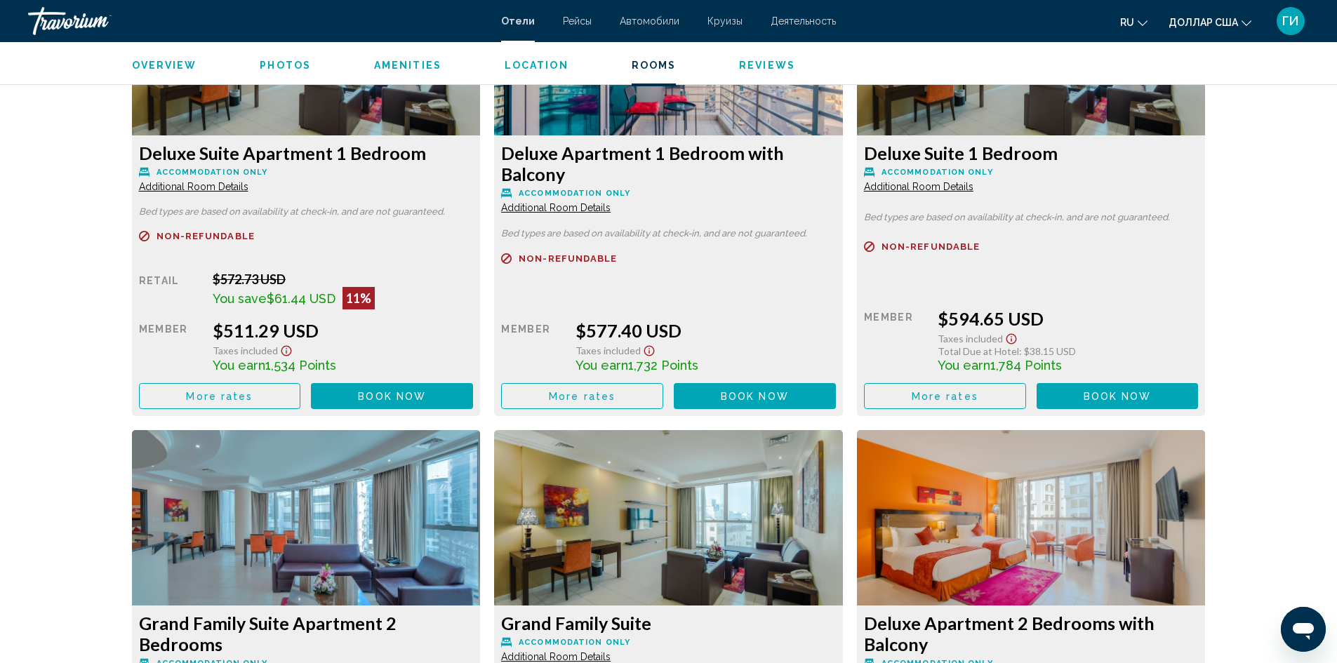
scroll to position [2035, 0]
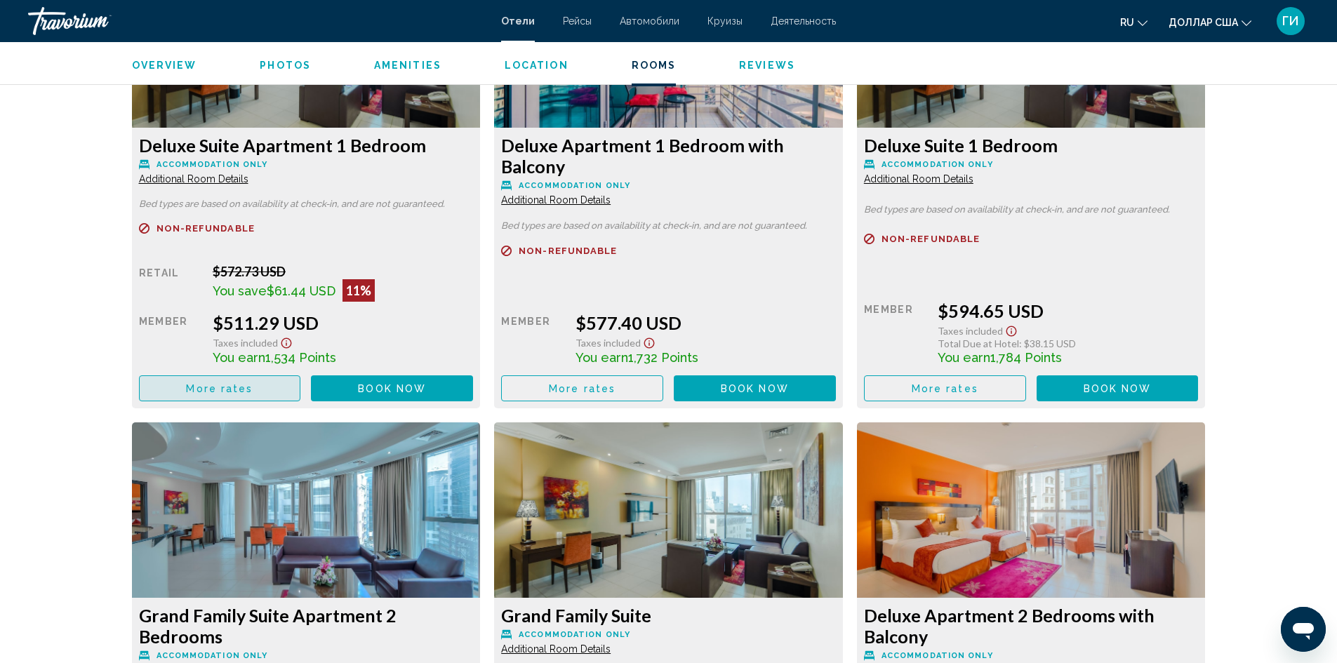
click at [251, 391] on span "More rates" at bounding box center [219, 388] width 67 height 11
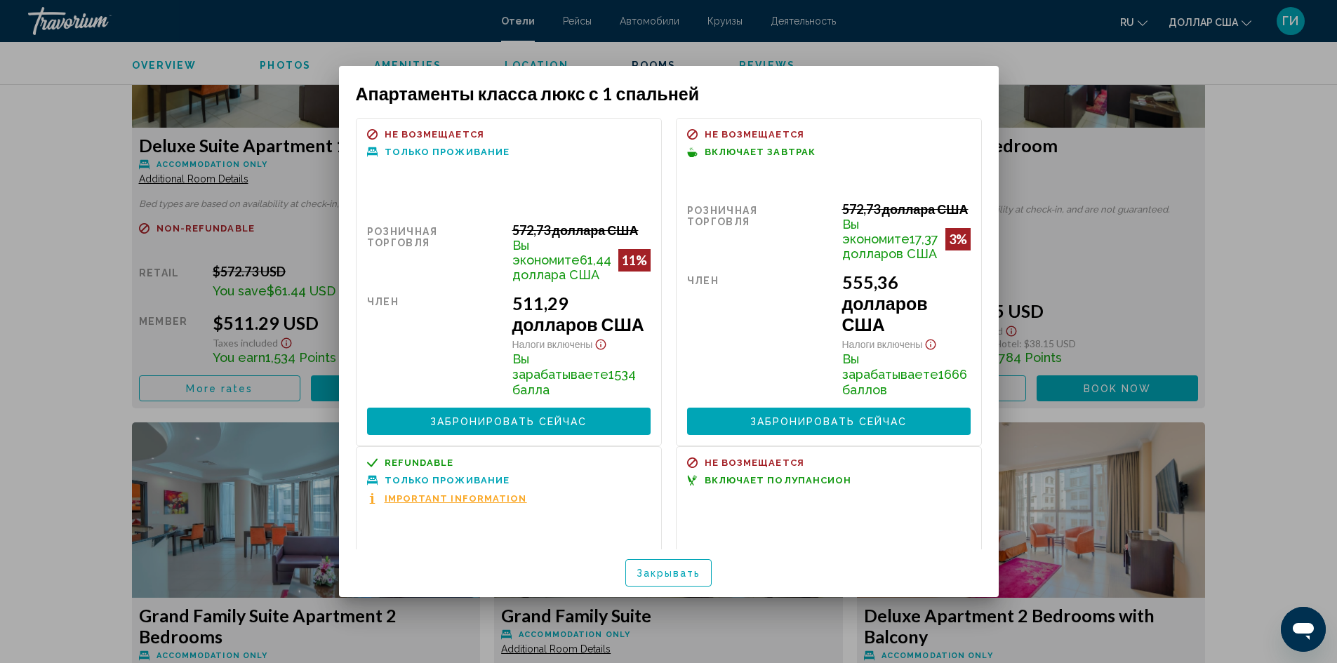
click at [436, 503] on span "Important Information" at bounding box center [455, 498] width 142 height 9
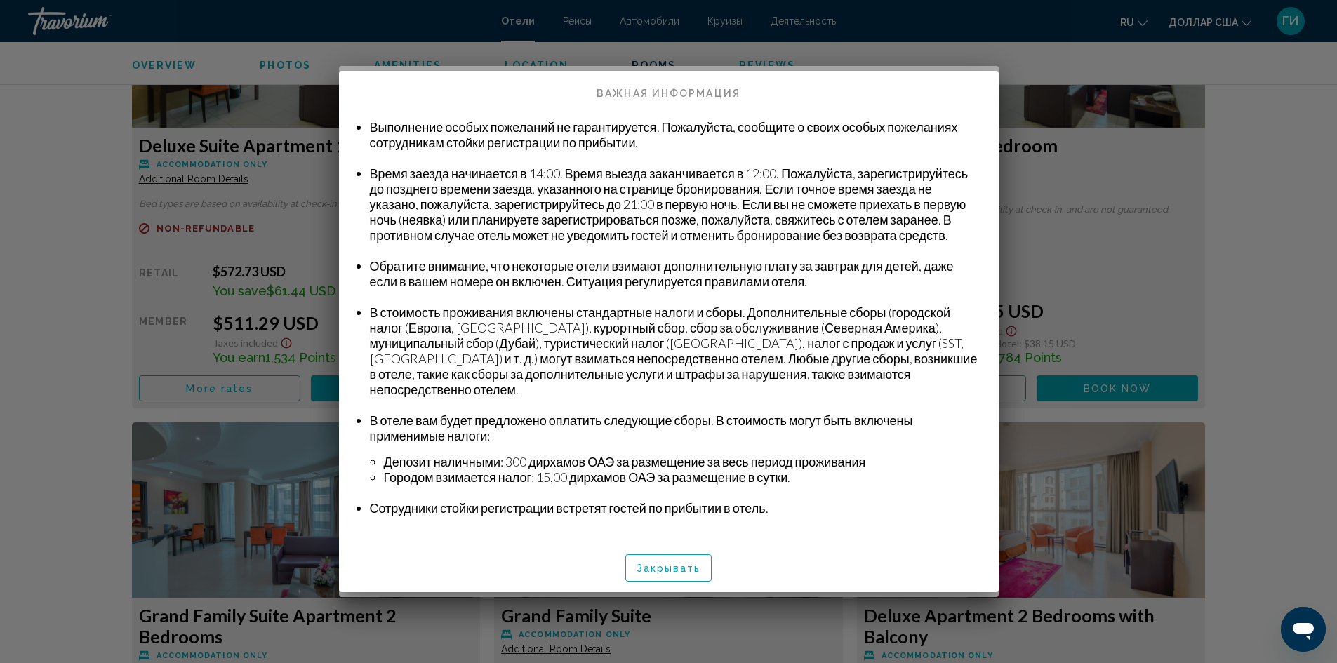
scroll to position [119, 0]
click at [674, 562] on font "Закрывать" at bounding box center [668, 567] width 65 height 11
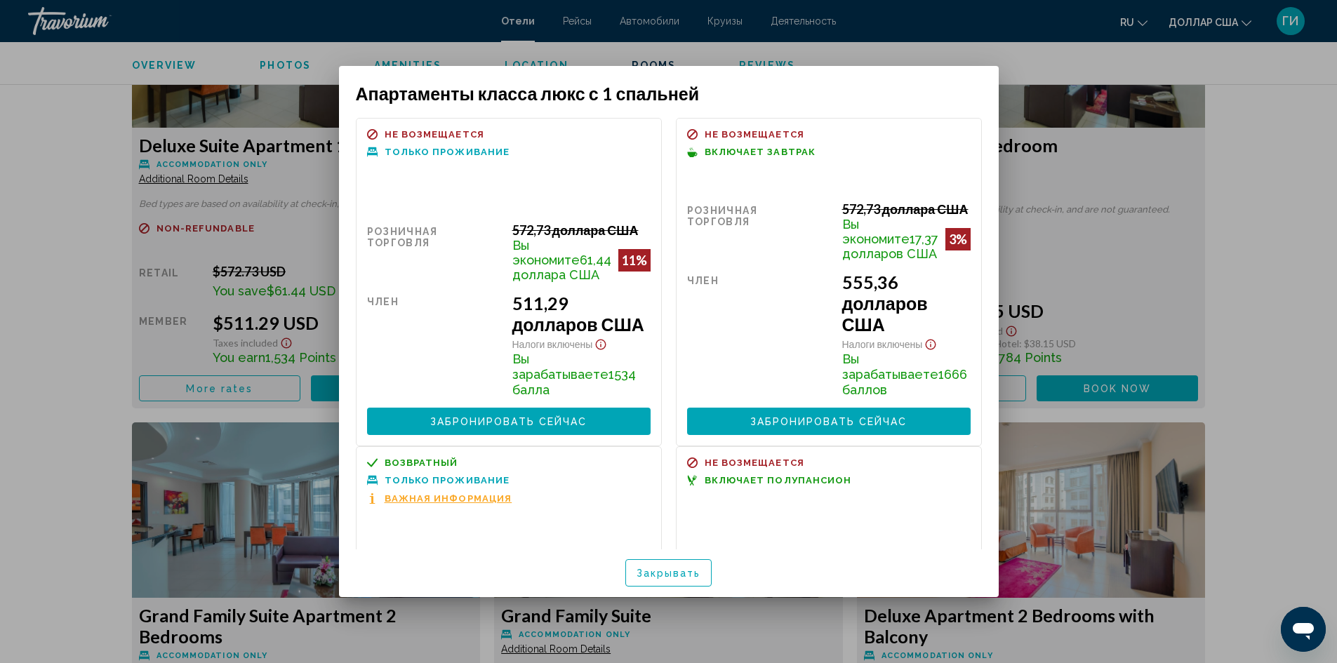
click at [873, 41] on div at bounding box center [668, 331] width 1337 height 663
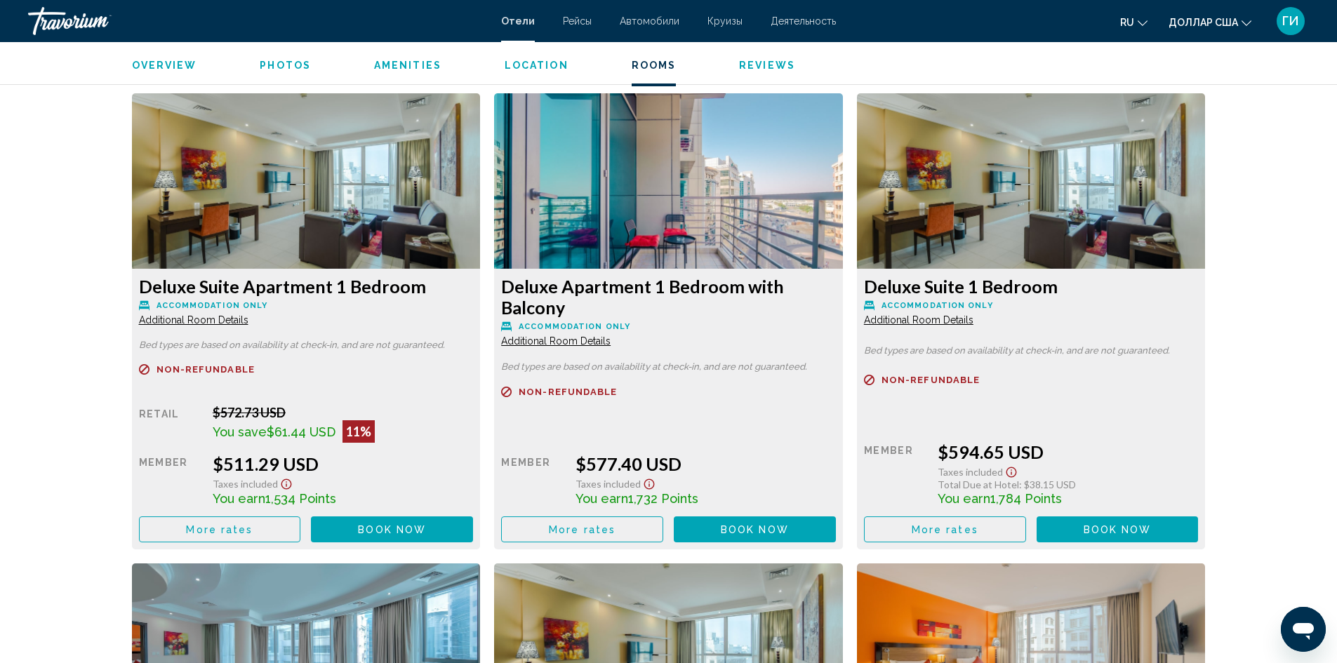
scroll to position [1894, 0]
click at [244, 526] on span "More rates" at bounding box center [219, 528] width 67 height 11
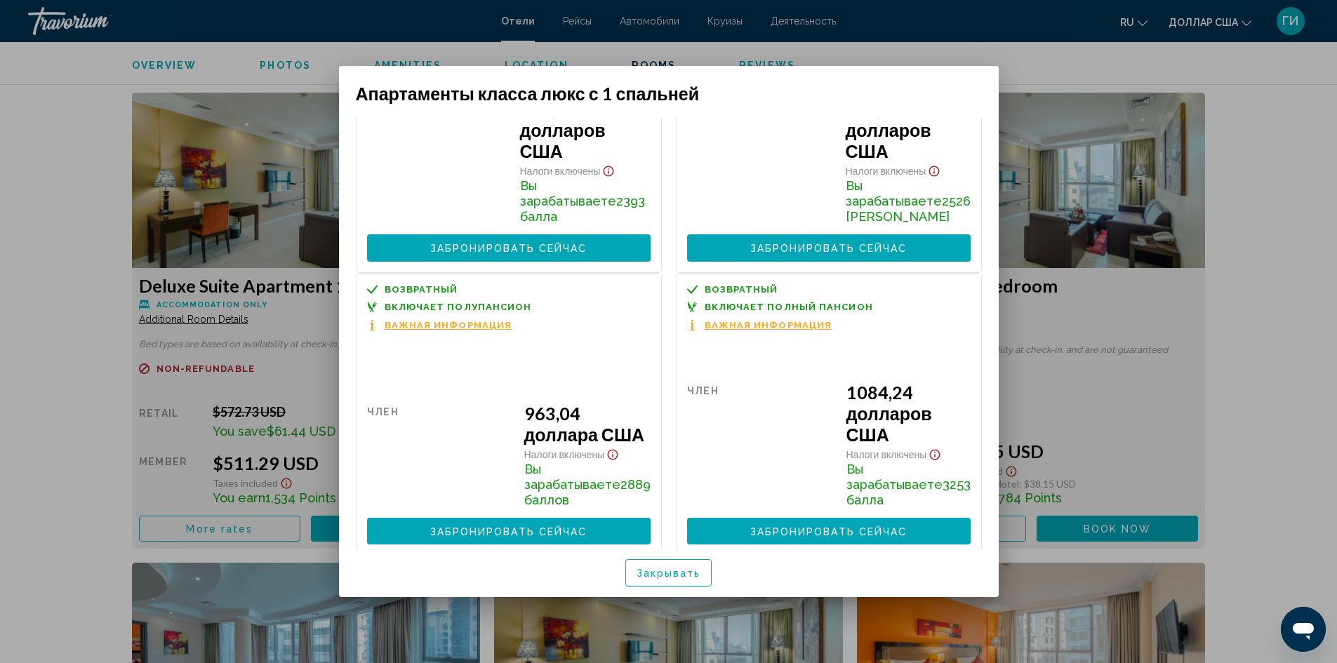
scroll to position [864, 0]
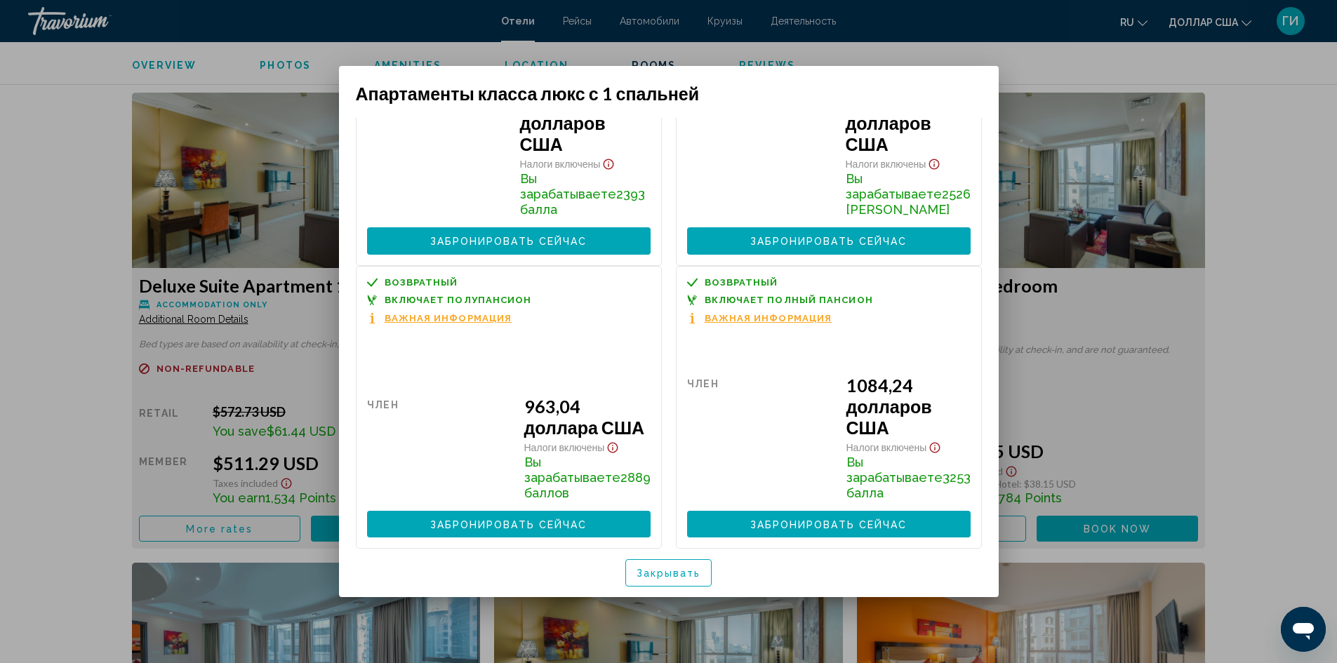
click at [751, 323] on font "Важная информация" at bounding box center [768, 318] width 128 height 11
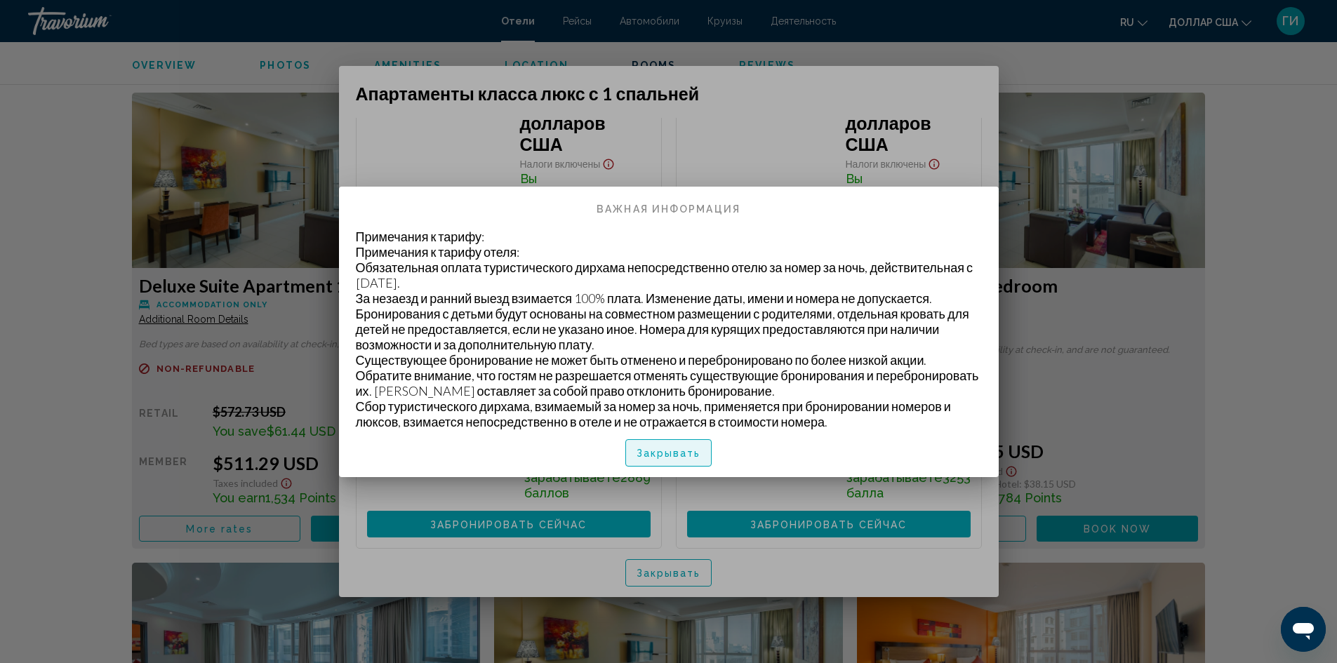
click at [678, 447] on font "Закрывать" at bounding box center [668, 452] width 65 height 11
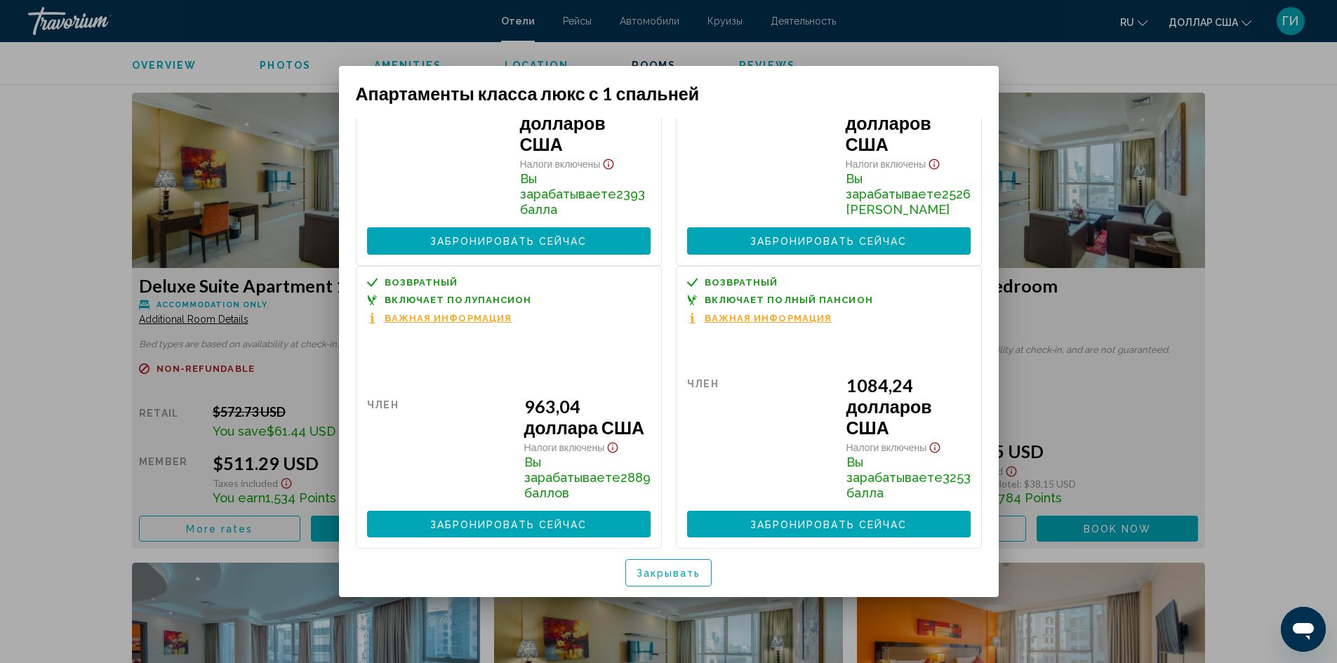
click at [1106, 404] on div at bounding box center [668, 331] width 1337 height 663
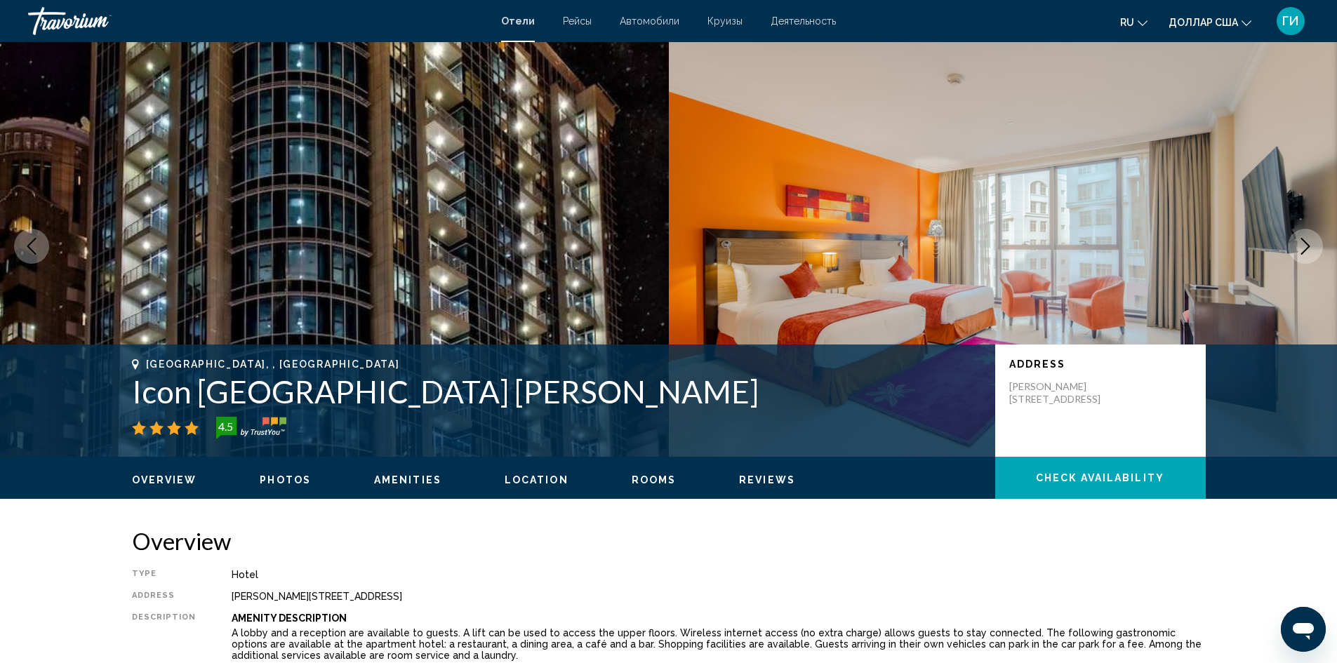
scroll to position [0, 0]
